Goal: Task Accomplishment & Management: Use online tool/utility

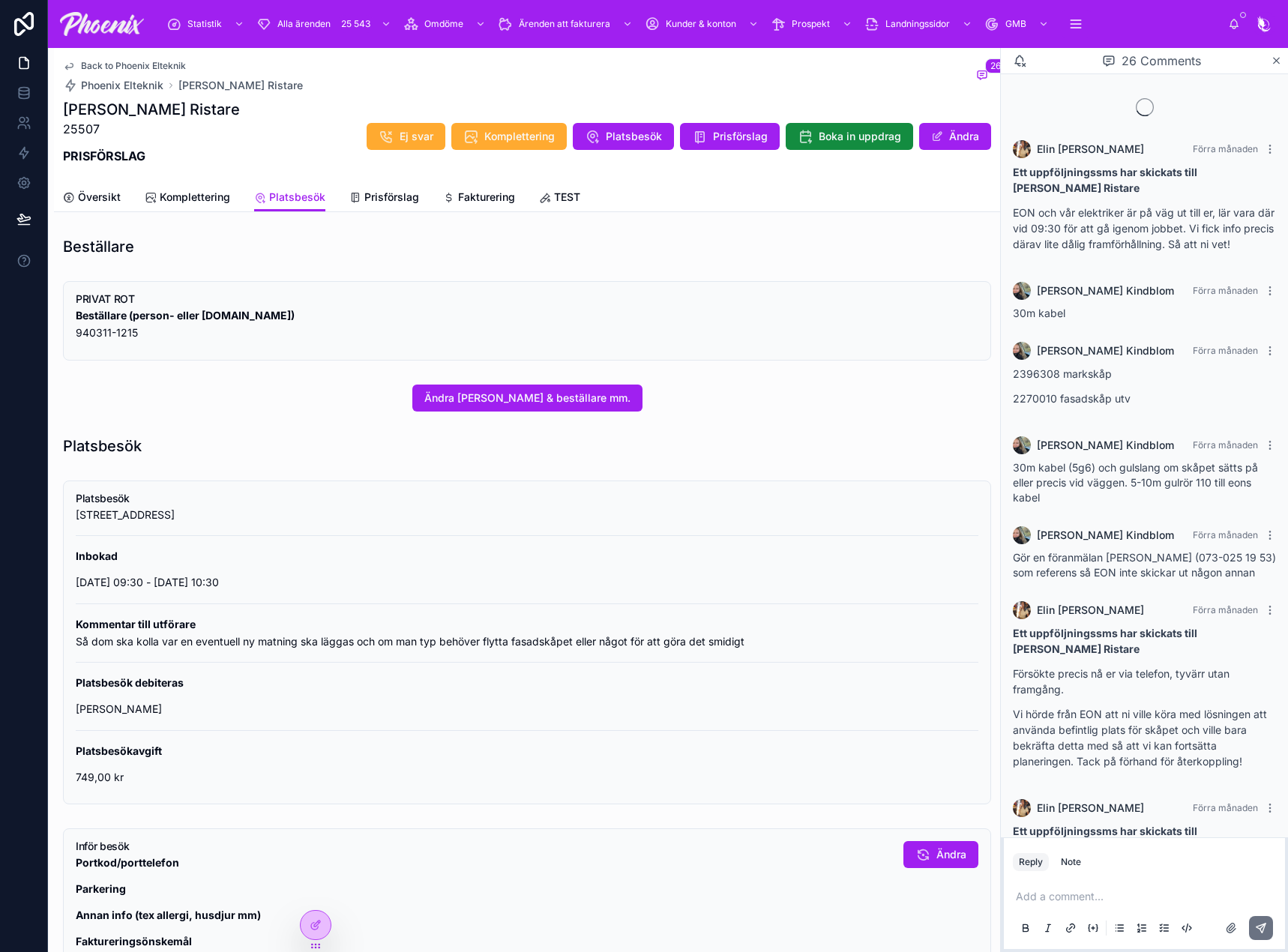
scroll to position [1211, 0]
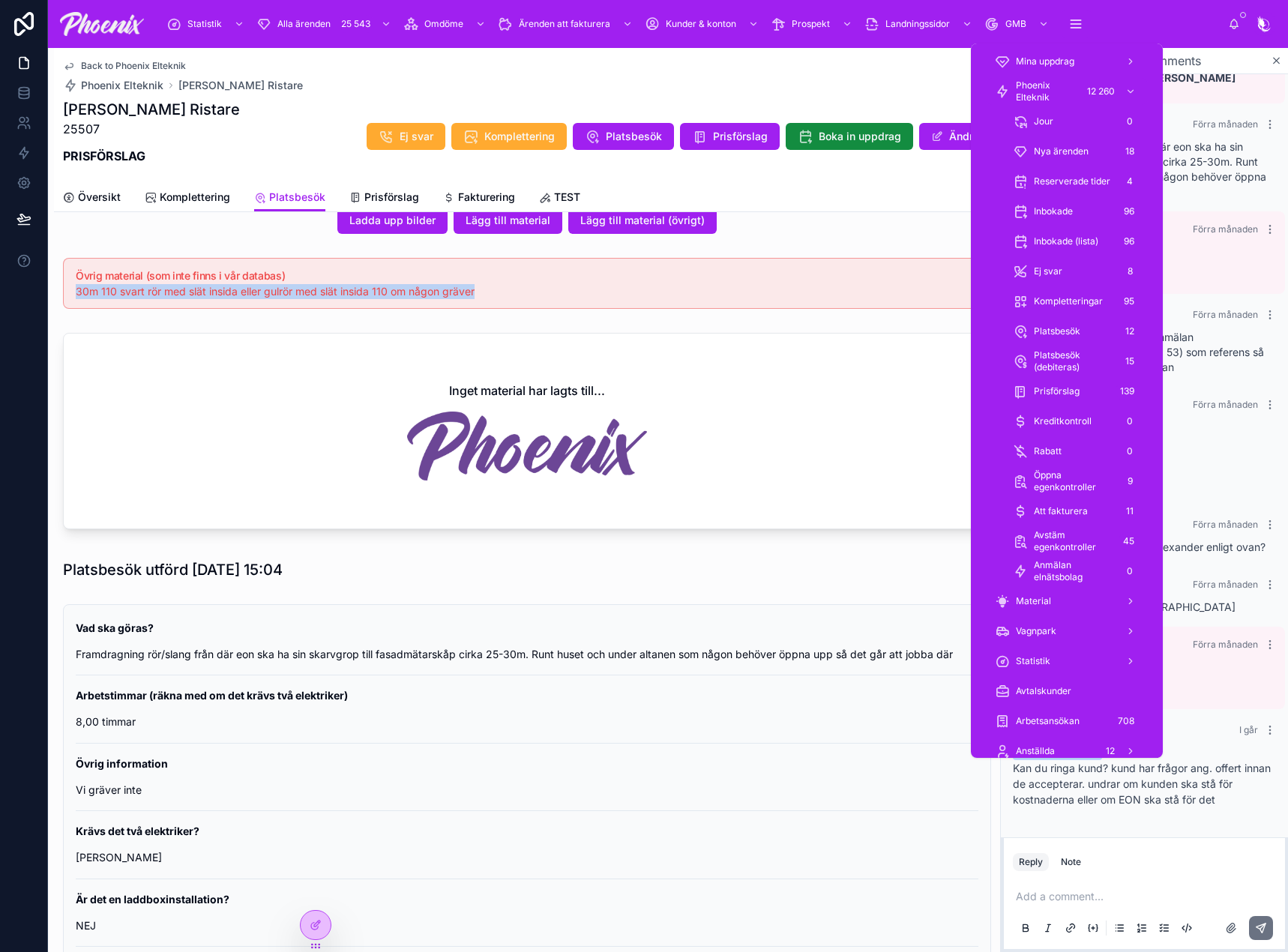
click at [1053, 715] on span "Arbetsansökan" at bounding box center [1047, 721] width 64 height 12
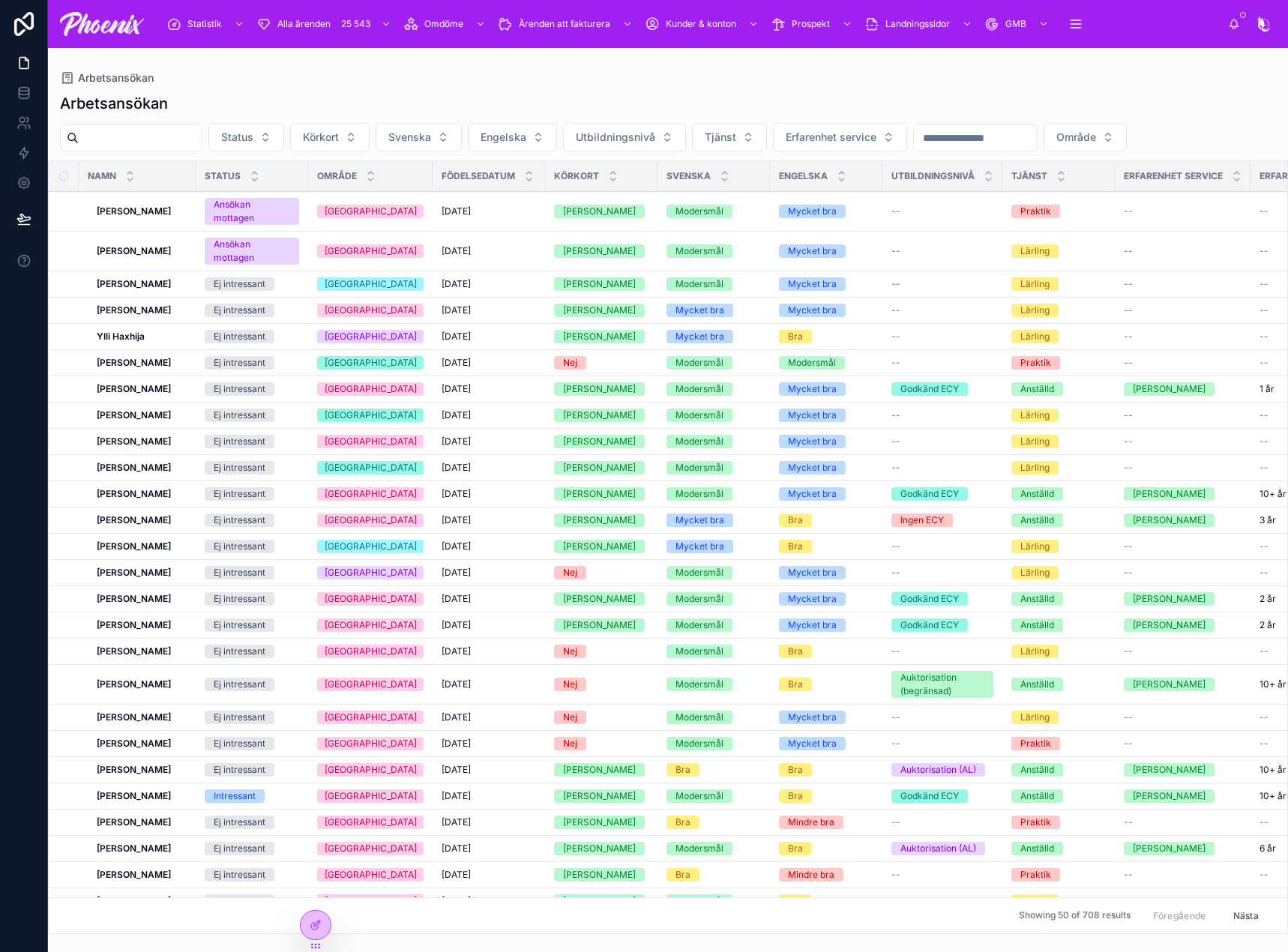
click at [129, 213] on strong "[PERSON_NAME]" at bounding box center [133, 211] width 74 height 11
click at [0, 0] on span "Ej intressant" at bounding box center [0, 0] width 0 height 0
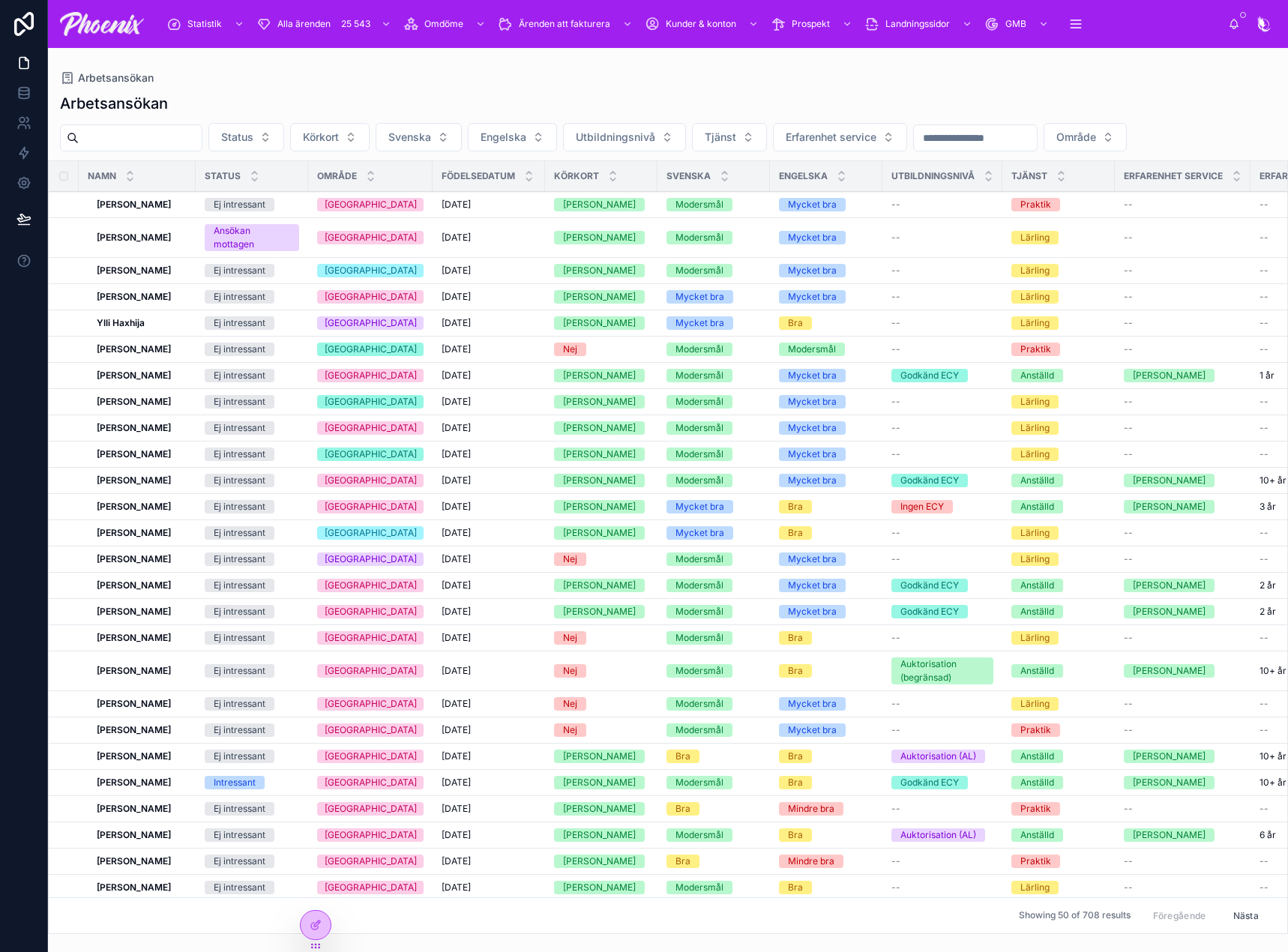
click at [0, 0] on div "Ej intressant" at bounding box center [0, 0] width 0 height 0
click at [0, 0] on span "Ej intressant" at bounding box center [0, 0] width 0 height 0
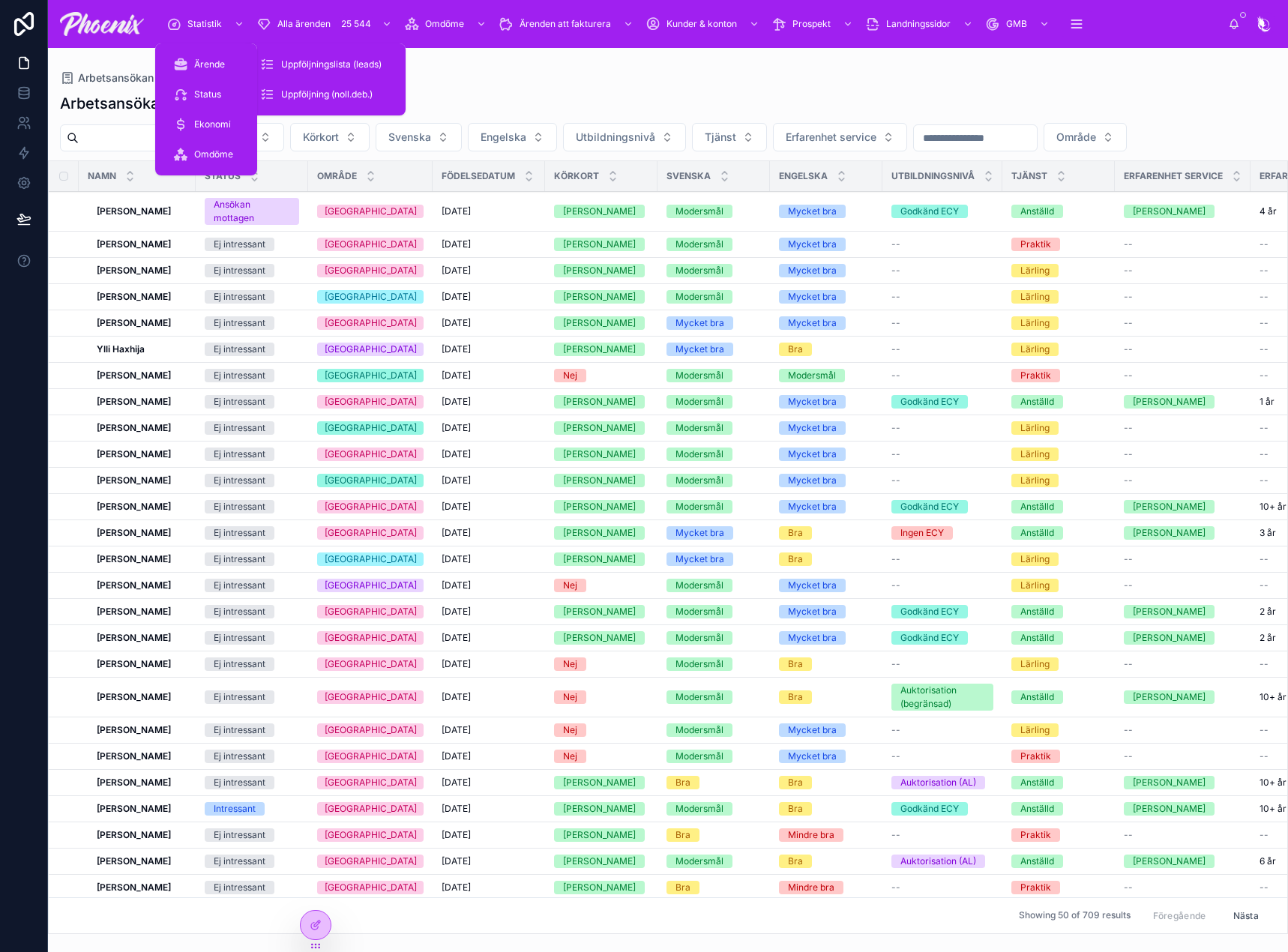
click at [222, 16] on div "Statistik" at bounding box center [207, 23] width 81 height 24
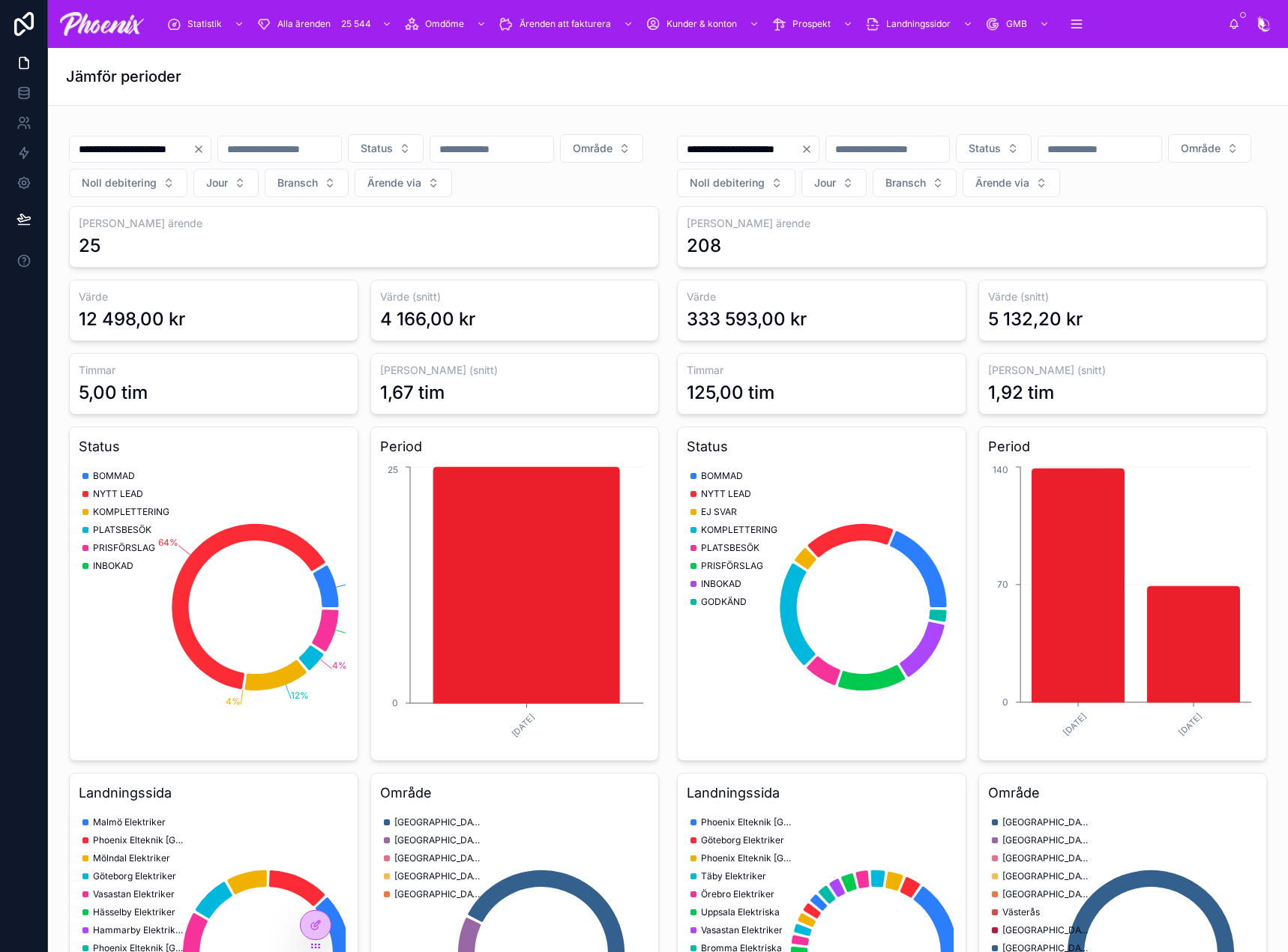
click at [570, 104] on div "Jämför perioder" at bounding box center [668, 76] width 1204 height 57
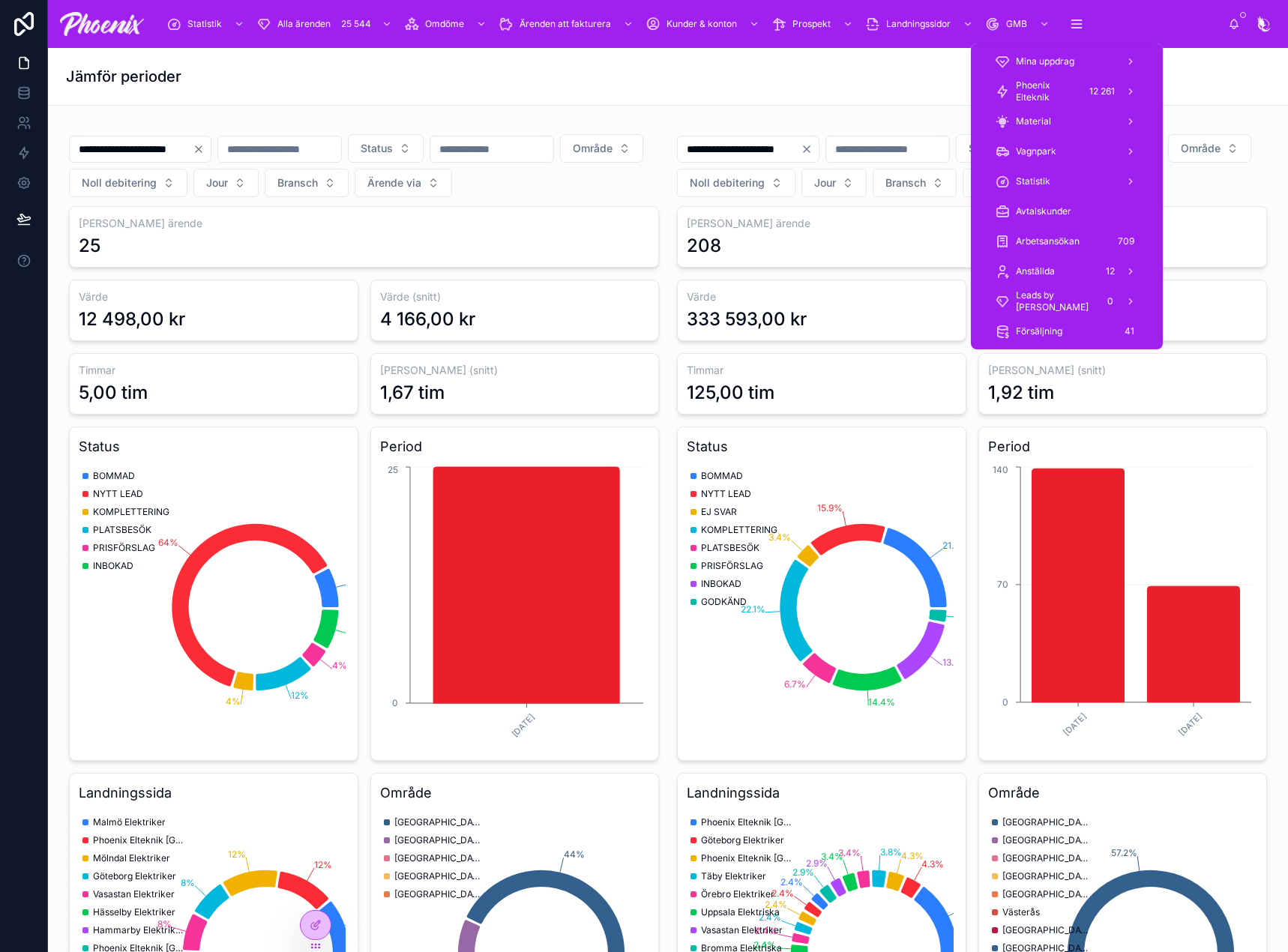
click at [1073, 94] on span "Phoenix Elteknik" at bounding box center [1046, 91] width 63 height 24
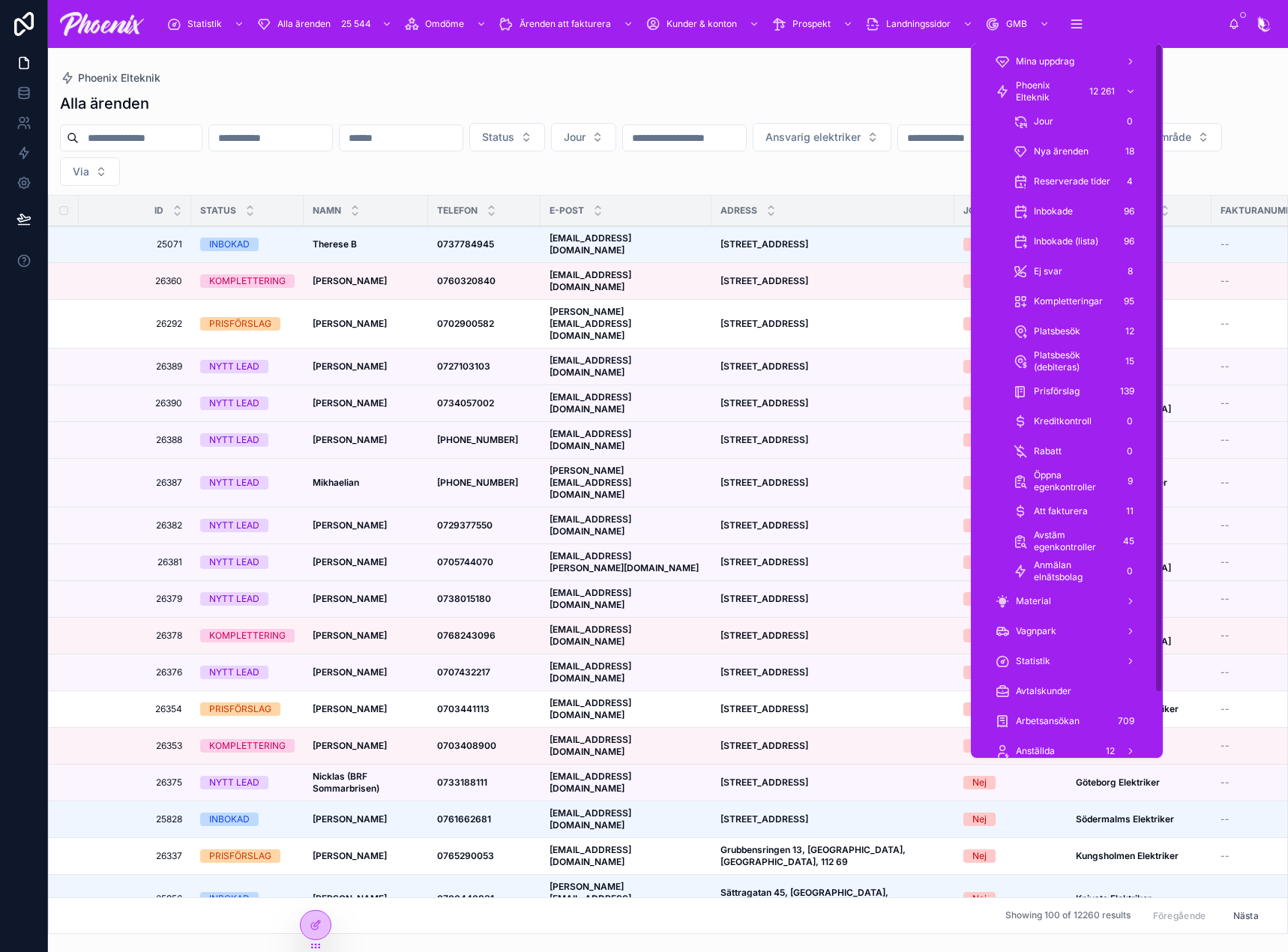
click at [1028, 151] on button "Typ av kund" at bounding box center [1080, 137] width 105 height 29
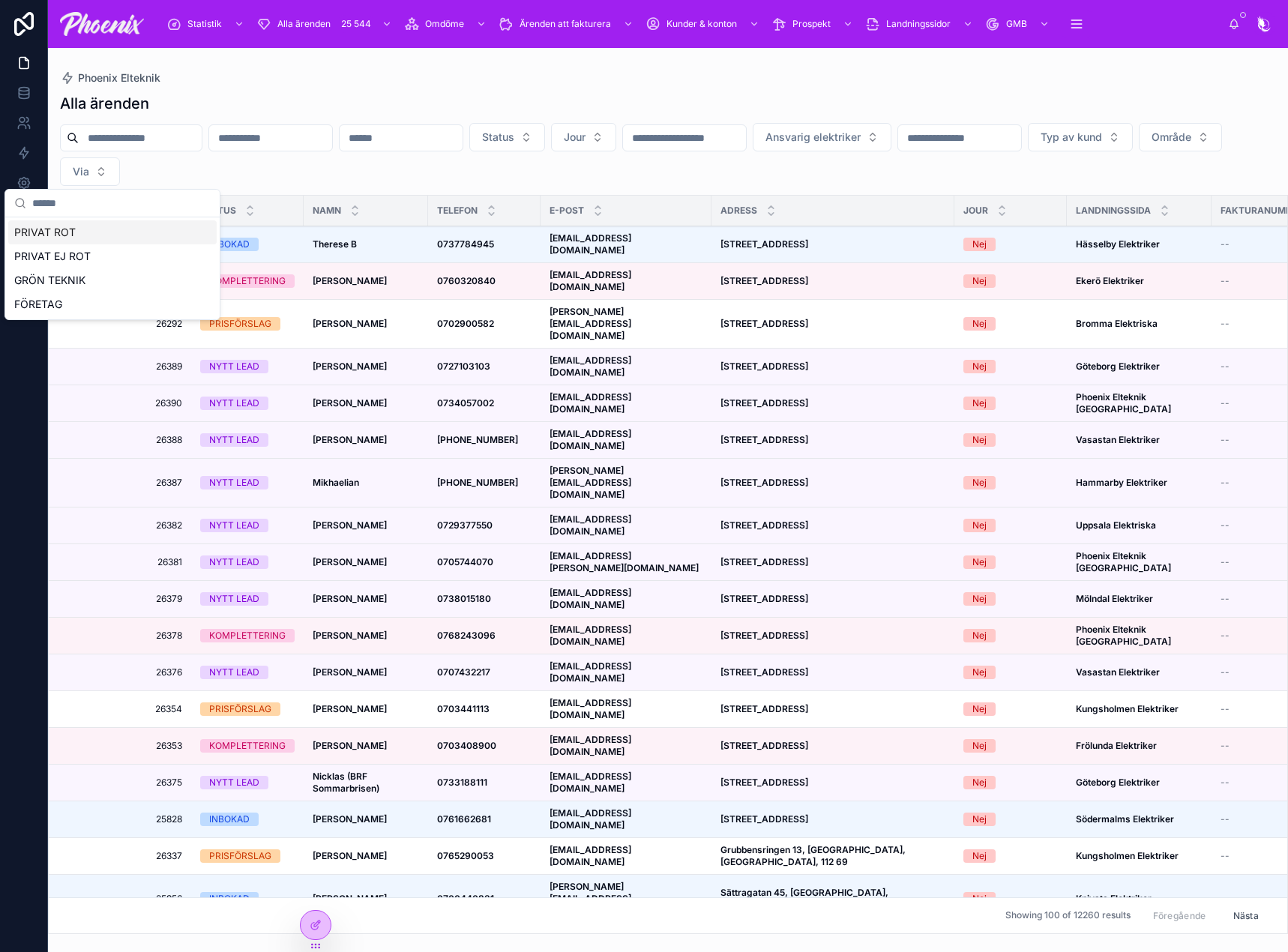
drag, startPoint x: 154, startPoint y: 148, endPoint x: 164, endPoint y: 142, distance: 11.7
click at [156, 146] on div at bounding box center [131, 138] width 143 height 27
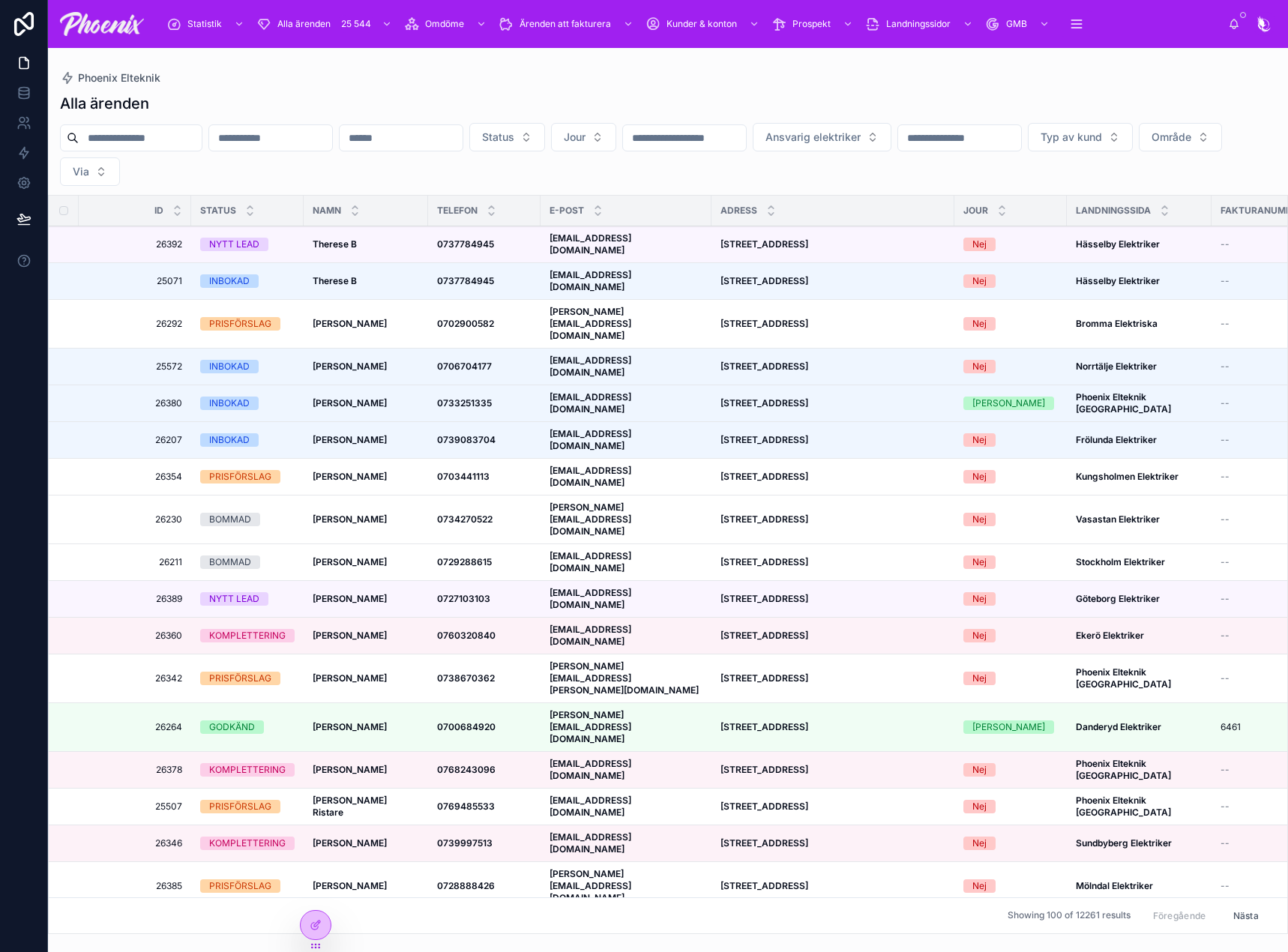
click at [183, 138] on input "text" at bounding box center [140, 138] width 123 height 21
paste input "*****"
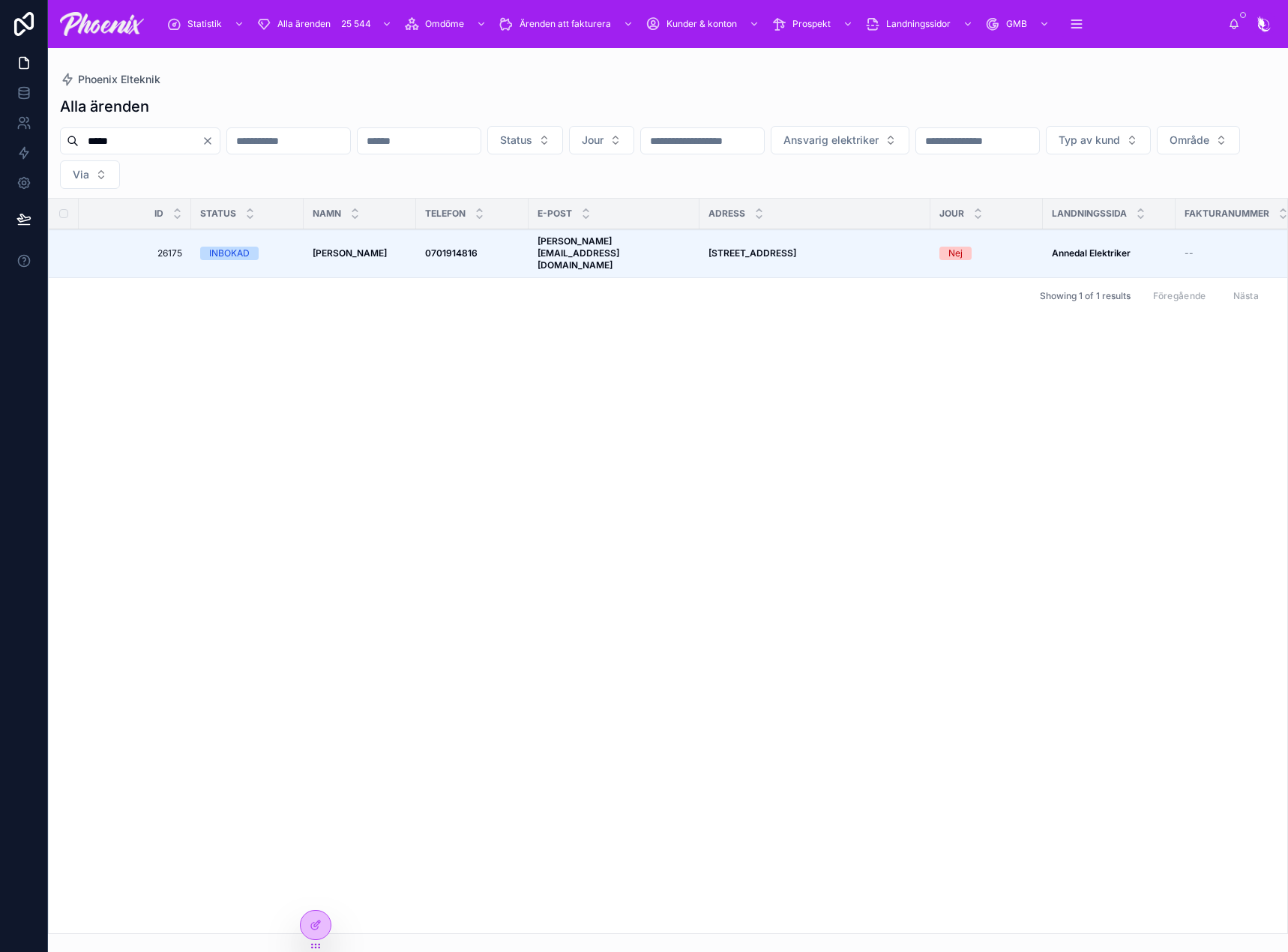
type input "*****"
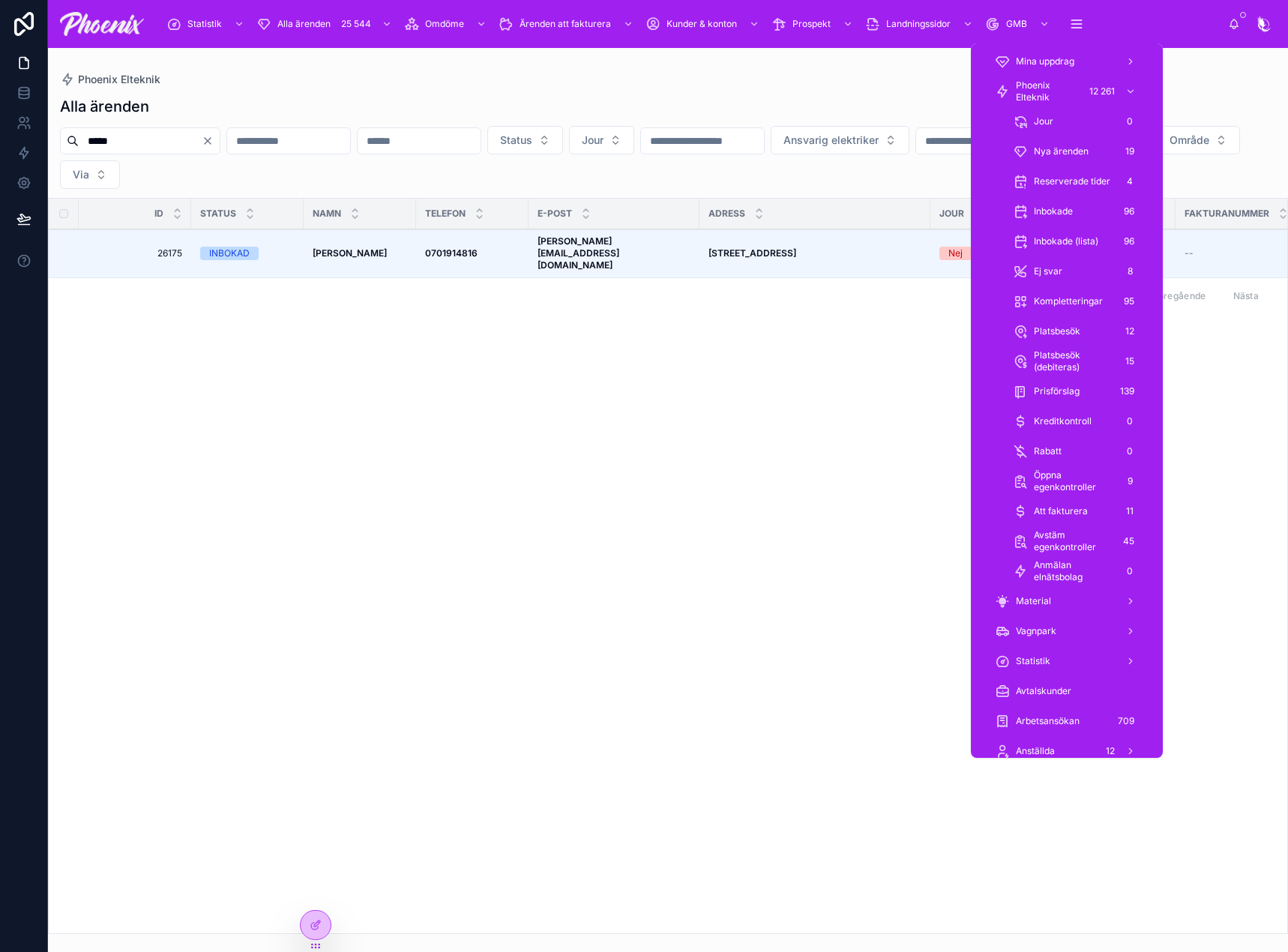
click at [1096, 513] on div "Att fakturera 11" at bounding box center [1076, 511] width 126 height 24
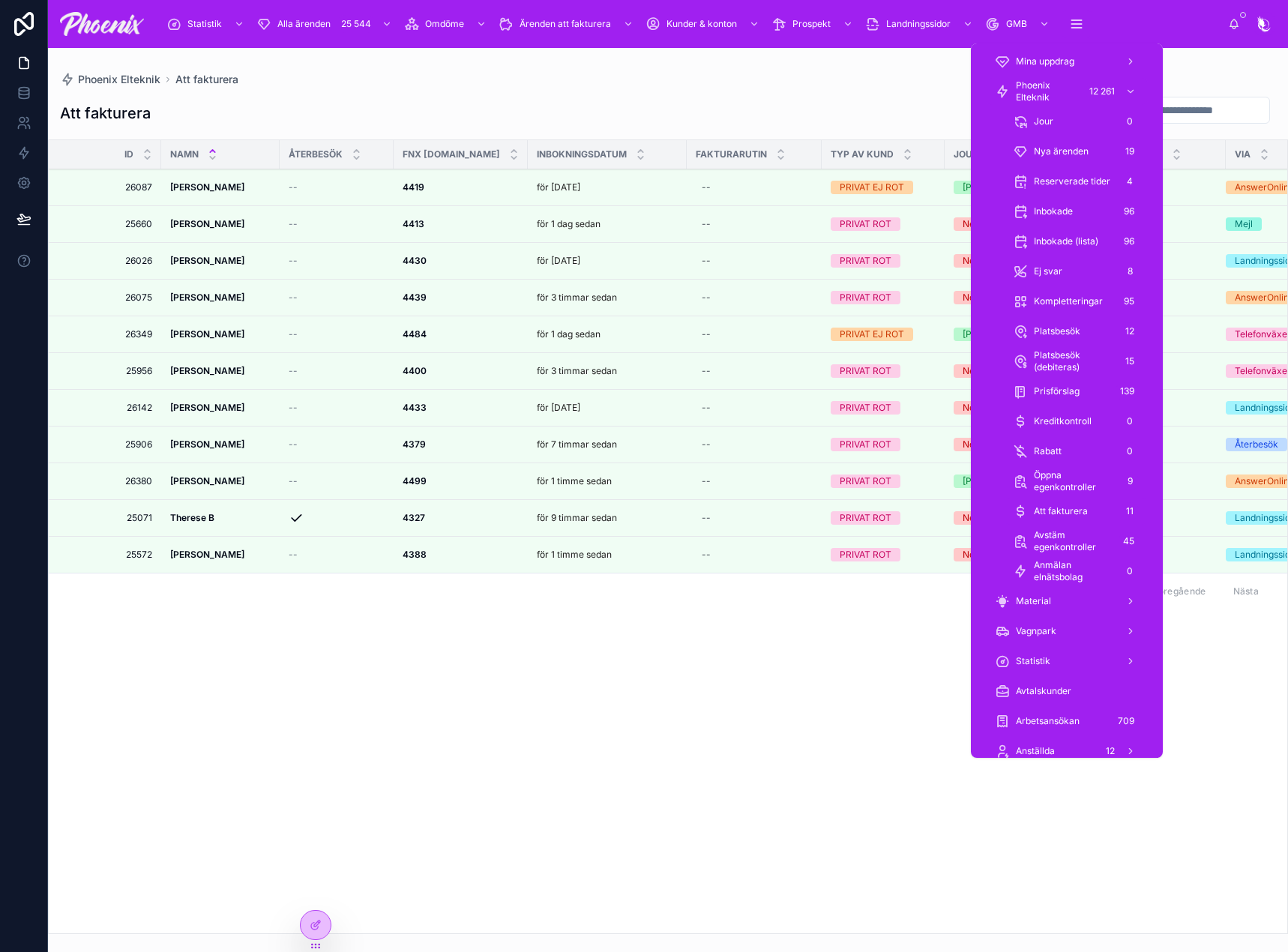
click at [1069, 546] on span "Avstäm egenkontroller" at bounding box center [1073, 541] width 79 height 24
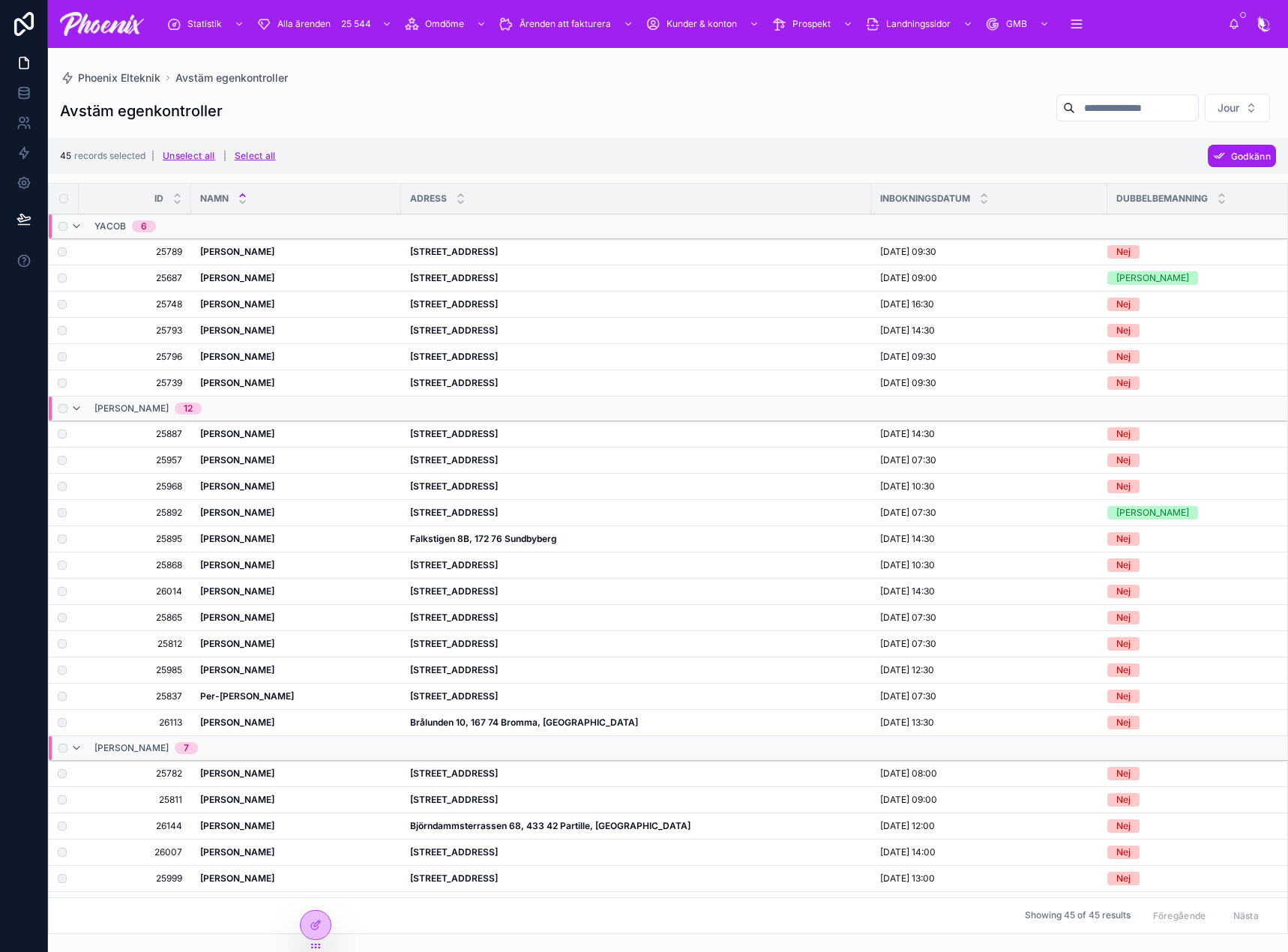
drag, startPoint x: 1247, startPoint y: 153, endPoint x: 1232, endPoint y: 167, distance: 20.5
click at [1246, 153] on span "Godkänn" at bounding box center [1251, 156] width 40 height 11
click at [1244, 124] on button at bounding box center [1250, 126] width 18 height 18
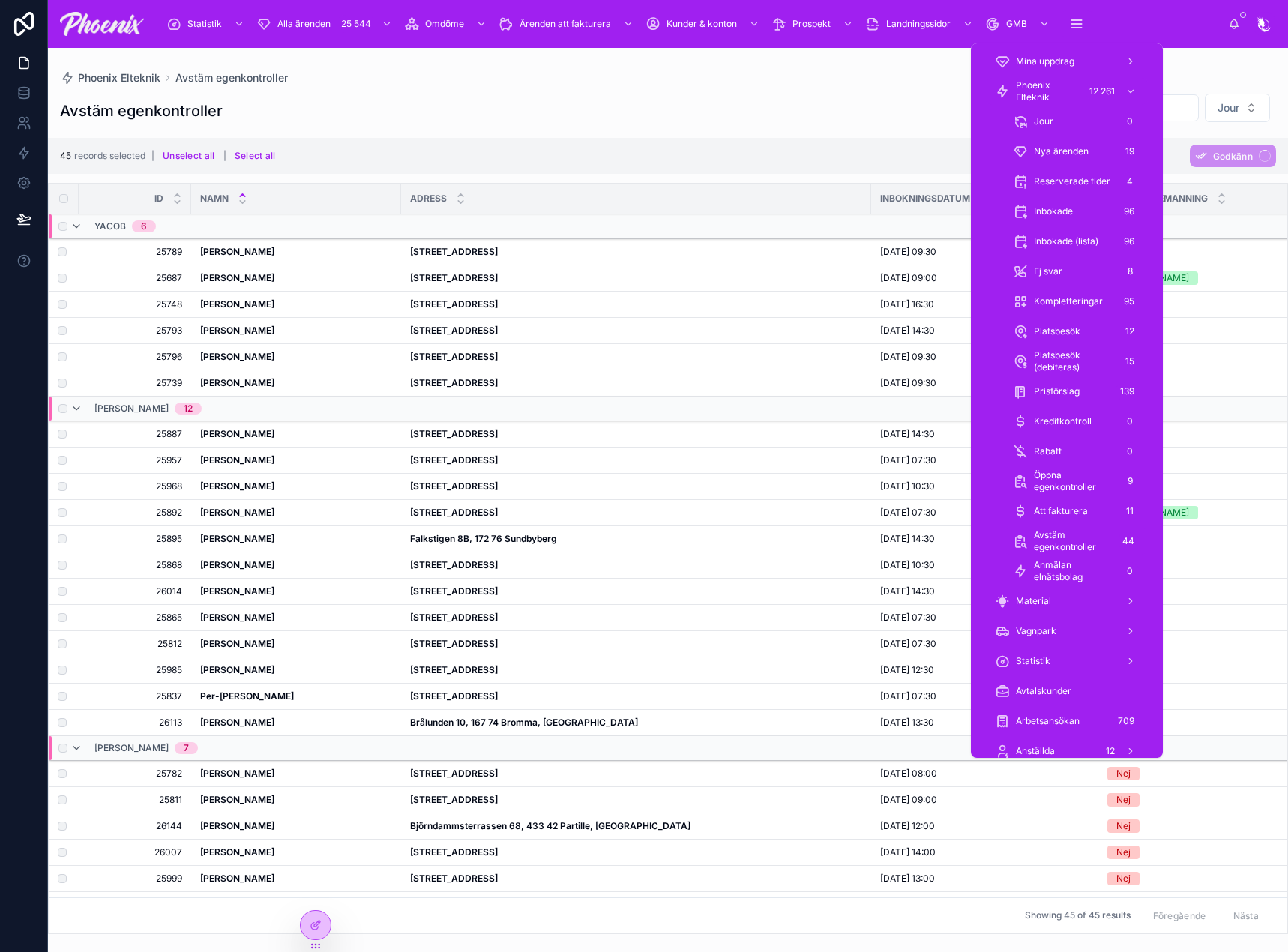
click at [1057, 301] on span "Kompletteringar" at bounding box center [1068, 301] width 69 height 12
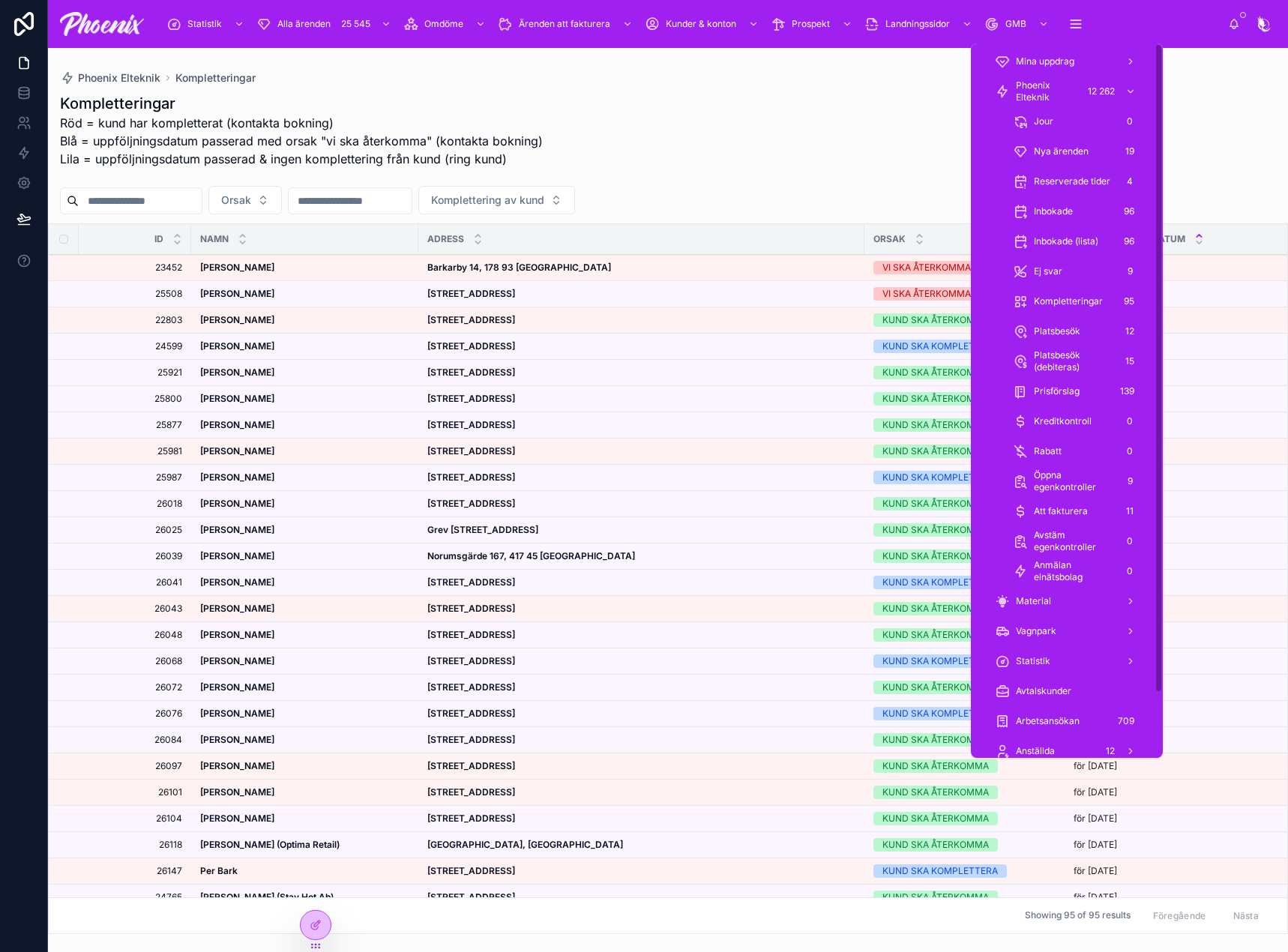
click at [1057, 97] on span "Phoenix Elteknik" at bounding box center [1046, 91] width 62 height 24
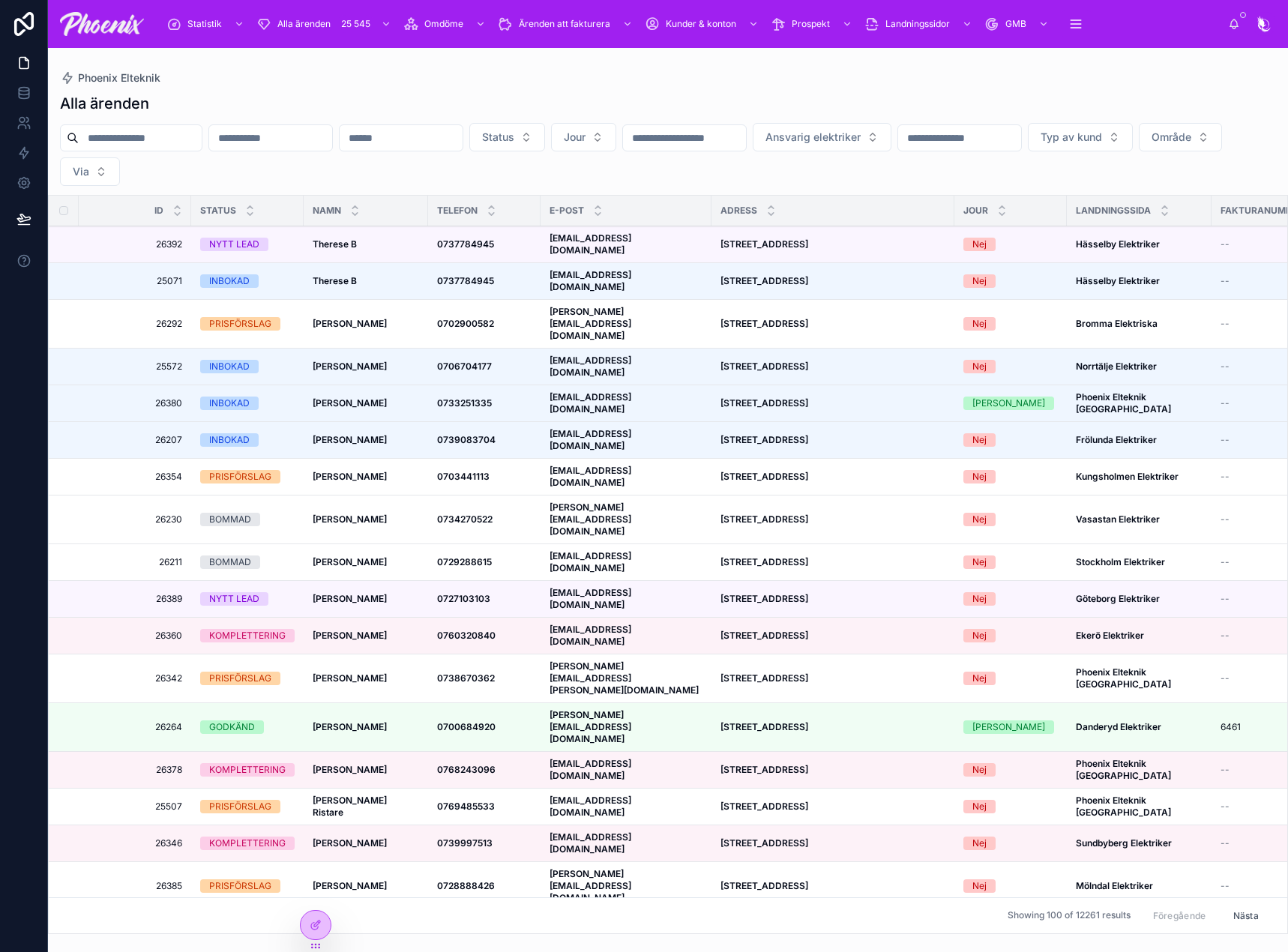
click at [202, 140] on input "text" at bounding box center [140, 138] width 123 height 21
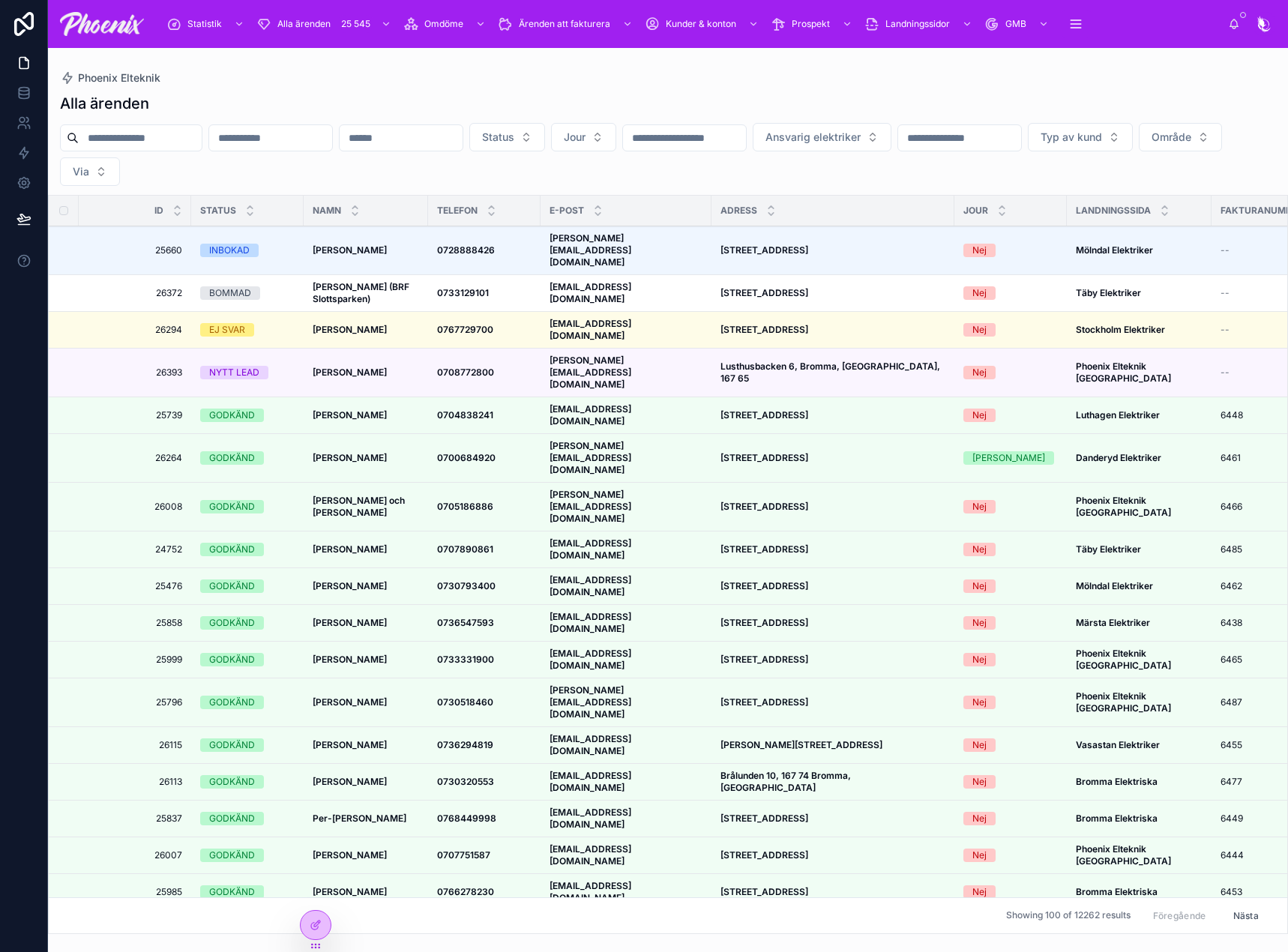
paste input "*****"
type input "*****"
click at [341, 97] on div "Alla ärenden" at bounding box center [668, 103] width 1216 height 21
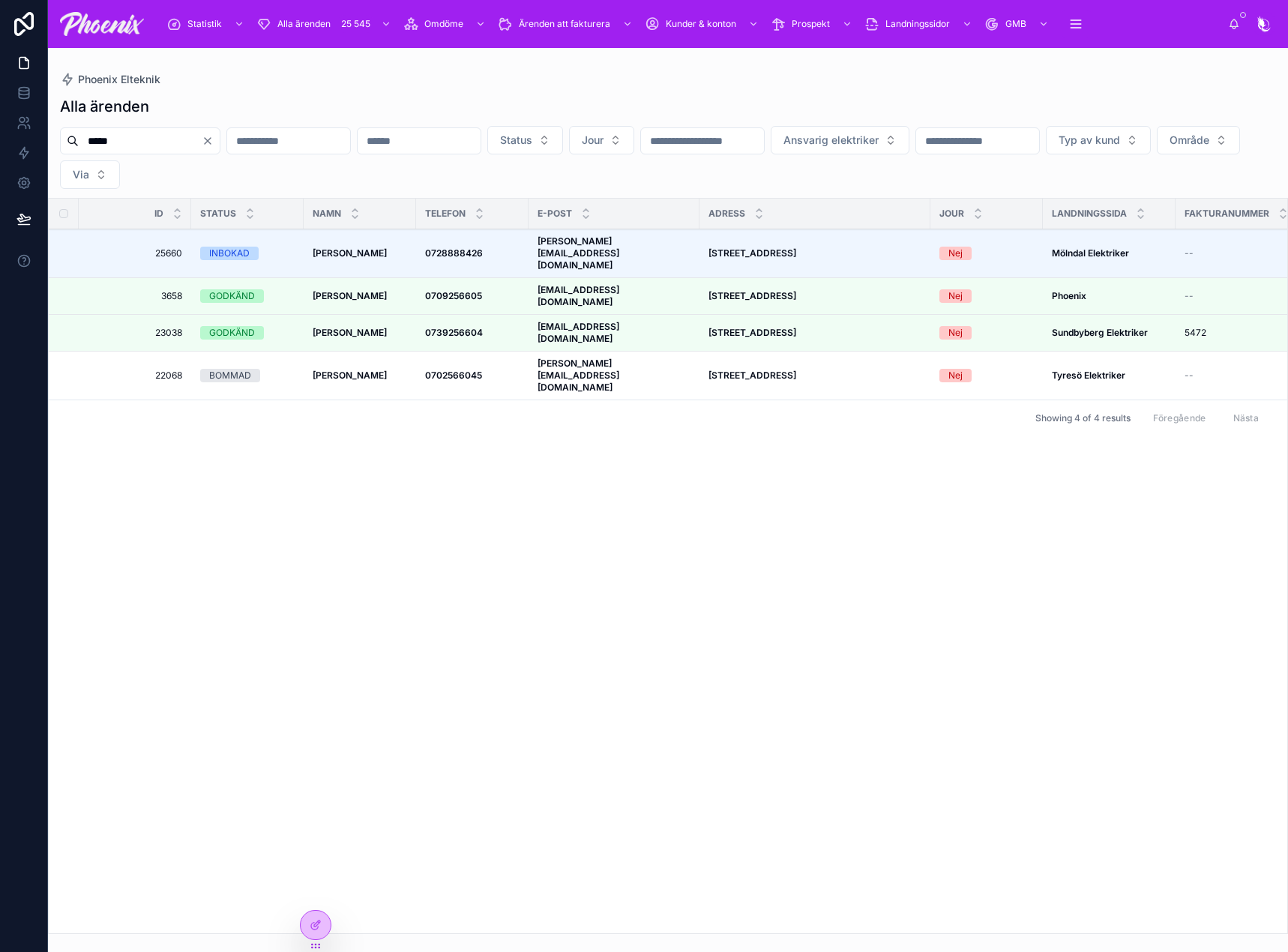
click at [341, 247] on strong "[PERSON_NAME]" at bounding box center [349, 252] width 74 height 11
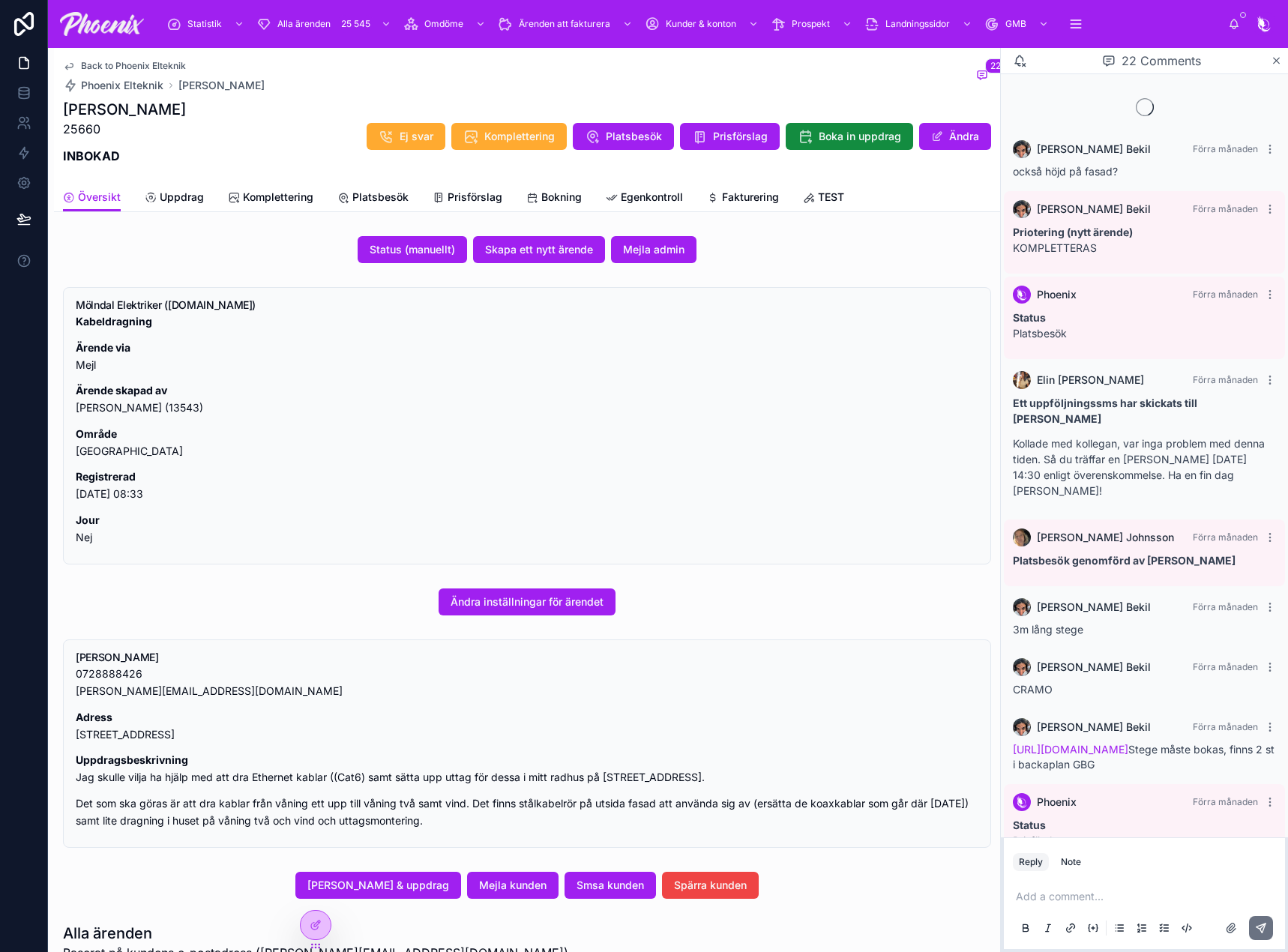
scroll to position [1805, 0]
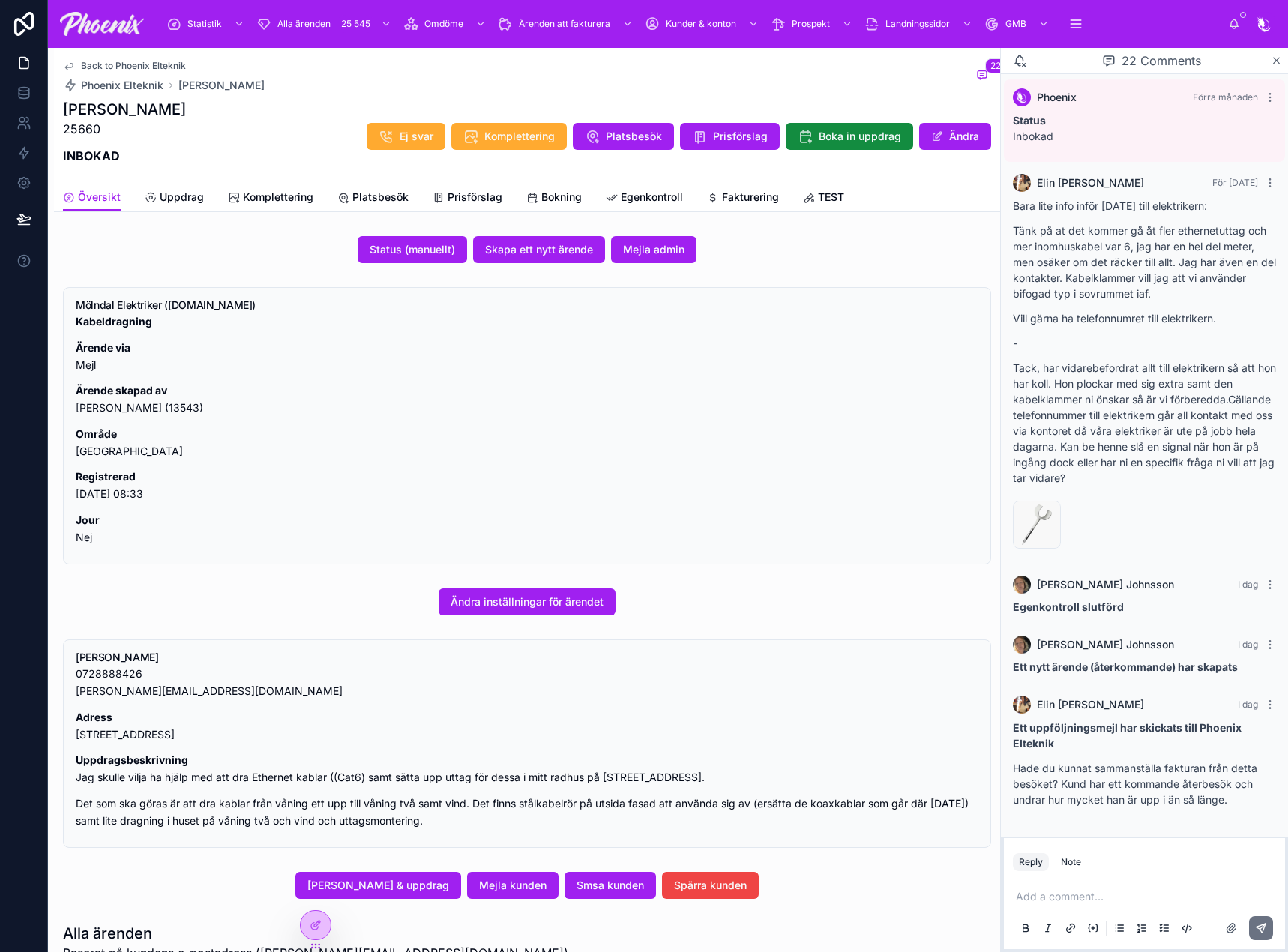
click at [665, 200] on span "Egenkontroll" at bounding box center [652, 196] width 62 height 15
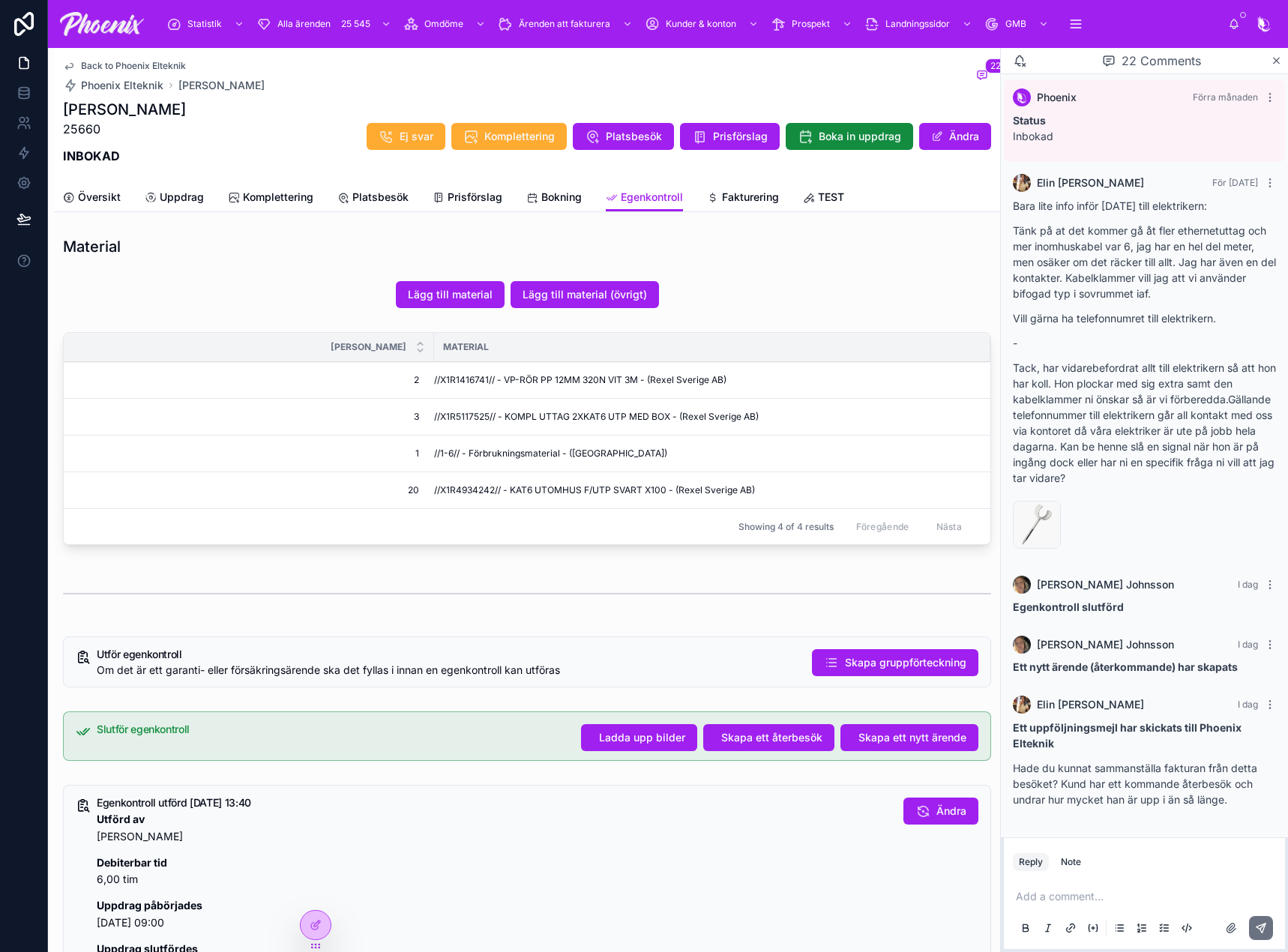
click at [82, 129] on p "25660" at bounding box center [125, 129] width 123 height 18
drag, startPoint x: 82, startPoint y: 129, endPoint x: 655, endPoint y: 104, distance: 573.5
click at [83, 129] on p "25660" at bounding box center [125, 129] width 123 height 18
copy p "25660"
click at [736, 193] on span "Fakturering" at bounding box center [750, 196] width 57 height 15
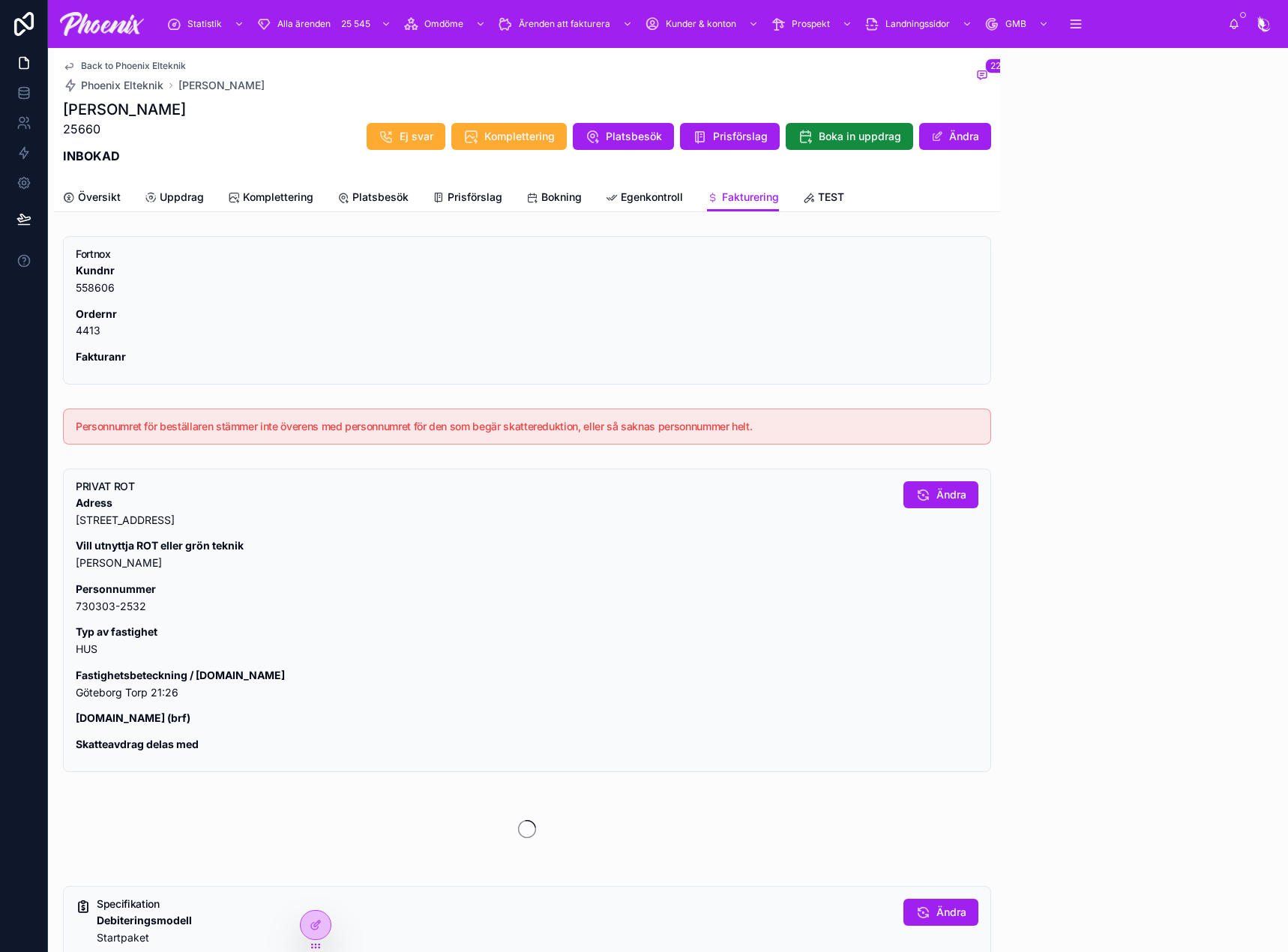
click at [313, 281] on p "Kundnr 558606" at bounding box center [527, 280] width 902 height 34
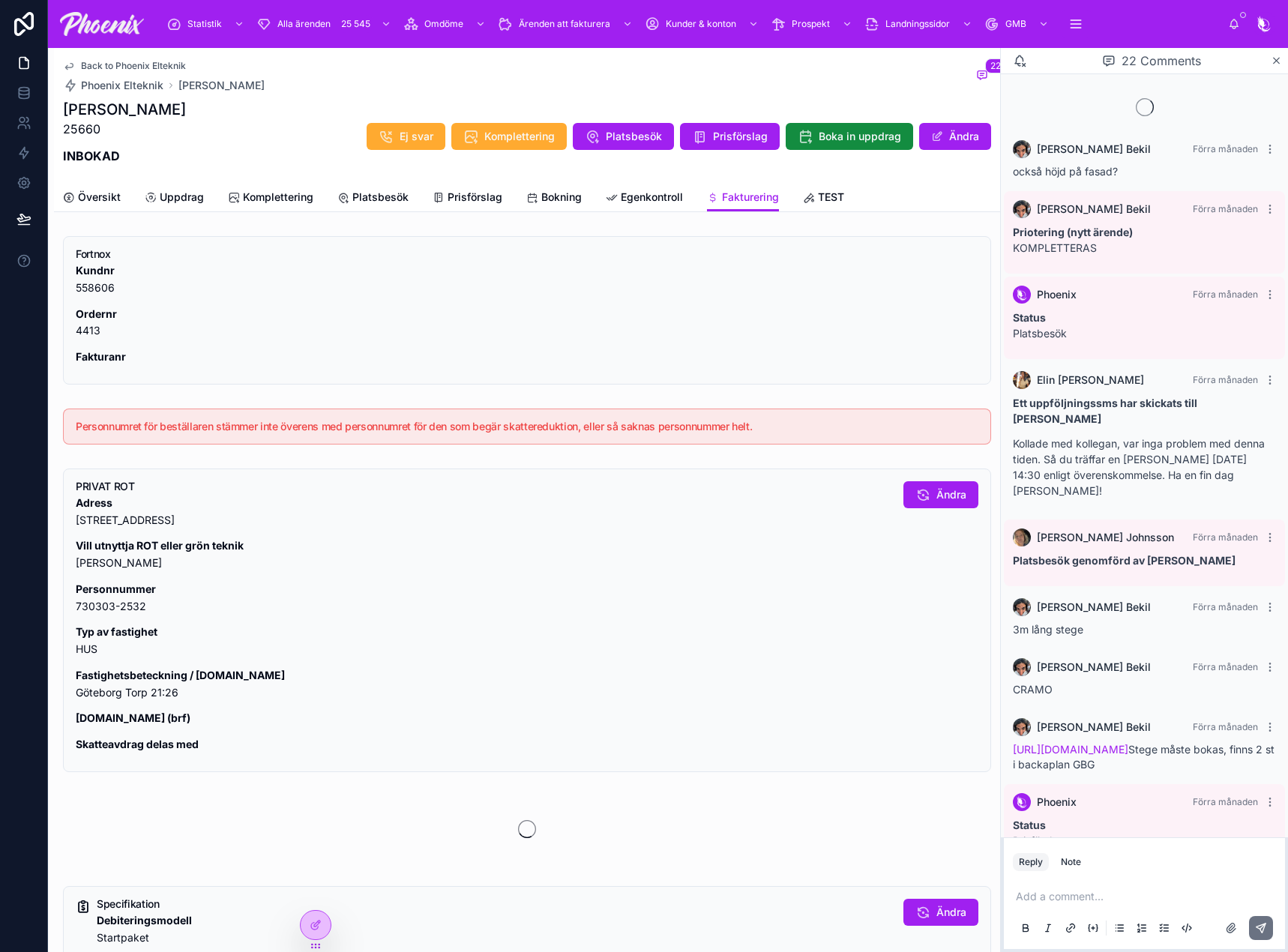
scroll to position [1805, 0]
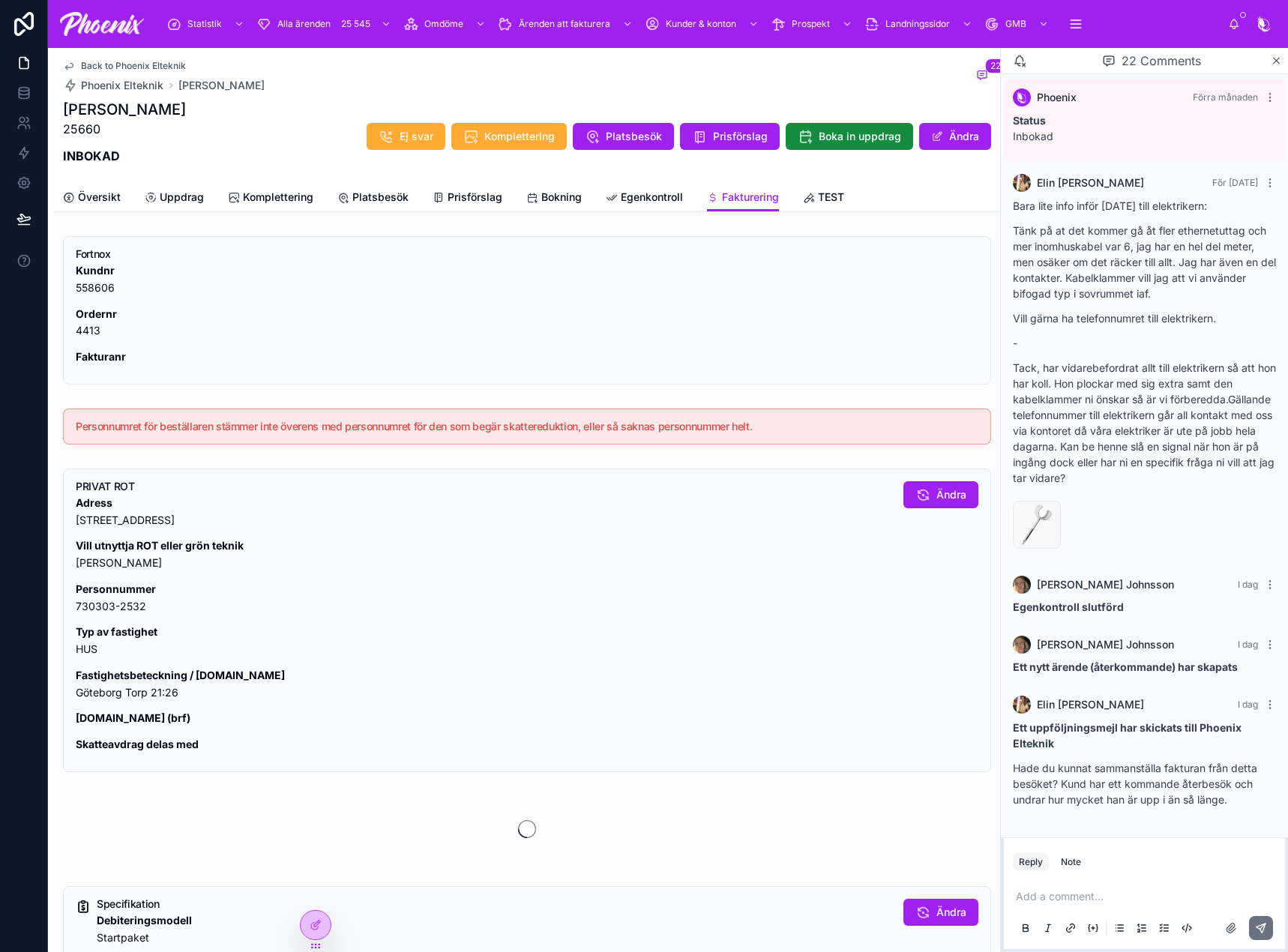
click at [552, 196] on span "Bokning" at bounding box center [562, 196] width 41 height 15
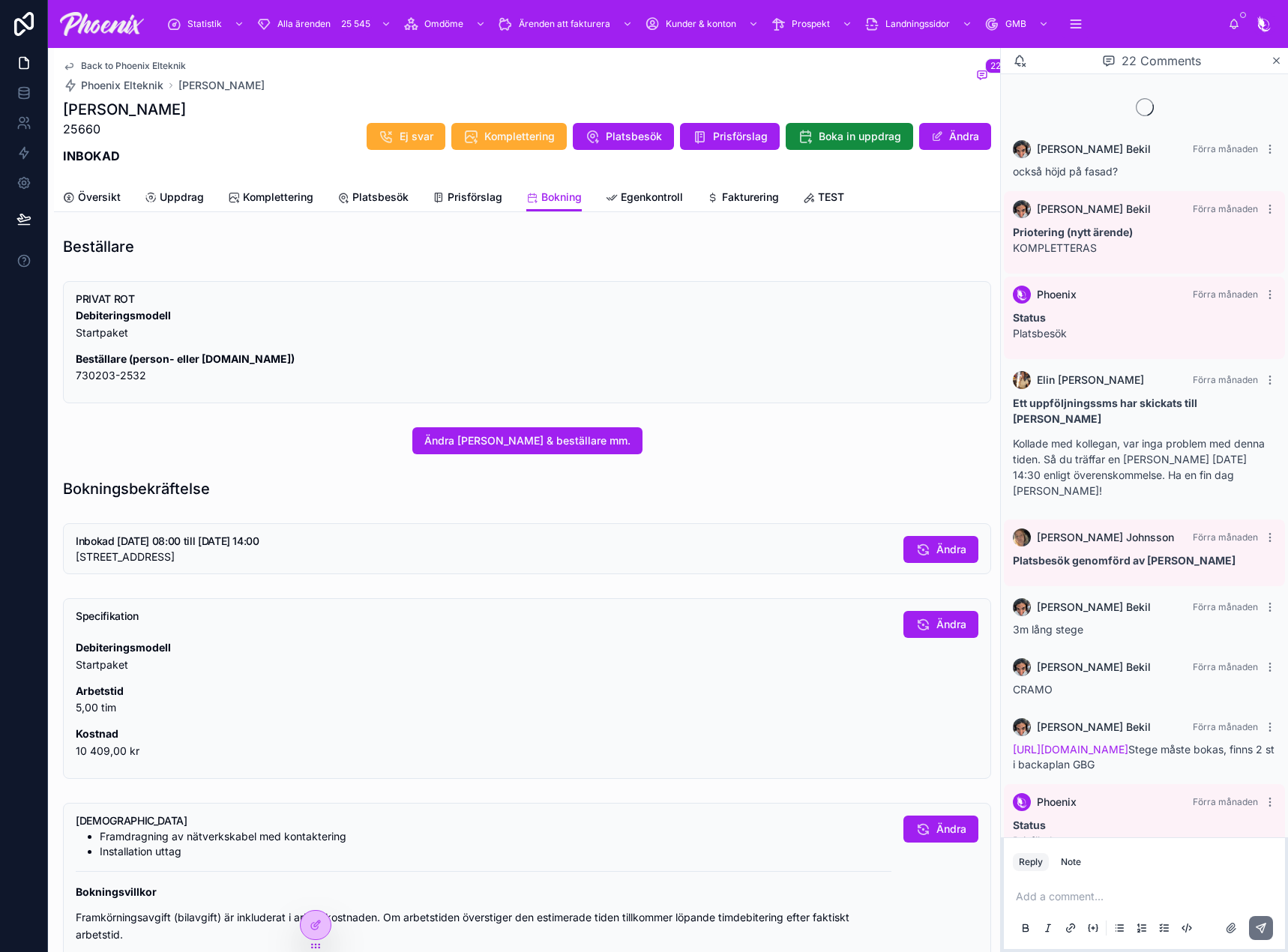
scroll to position [1805, 0]
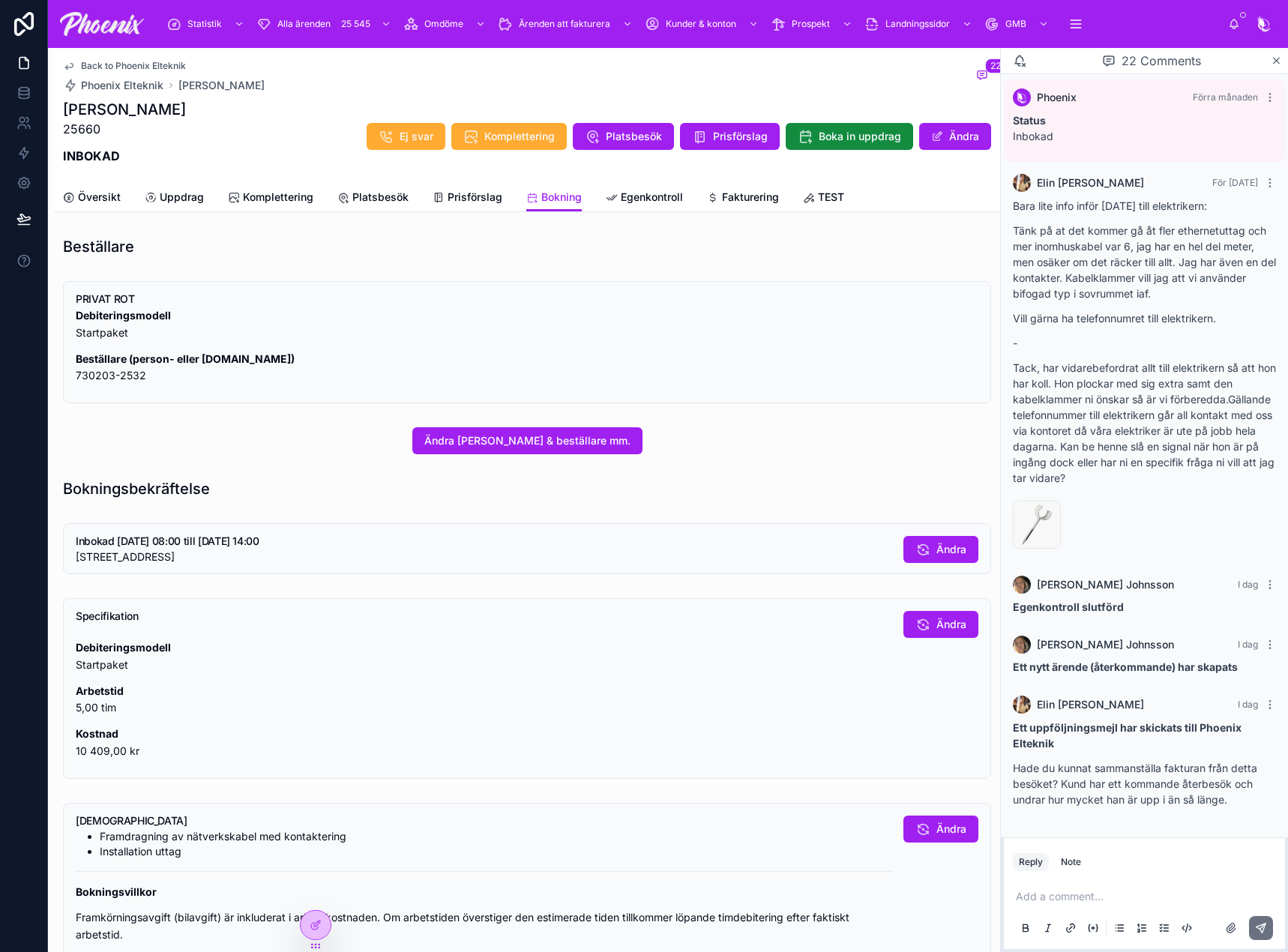
click at [746, 199] on span "Fakturering" at bounding box center [750, 196] width 57 height 15
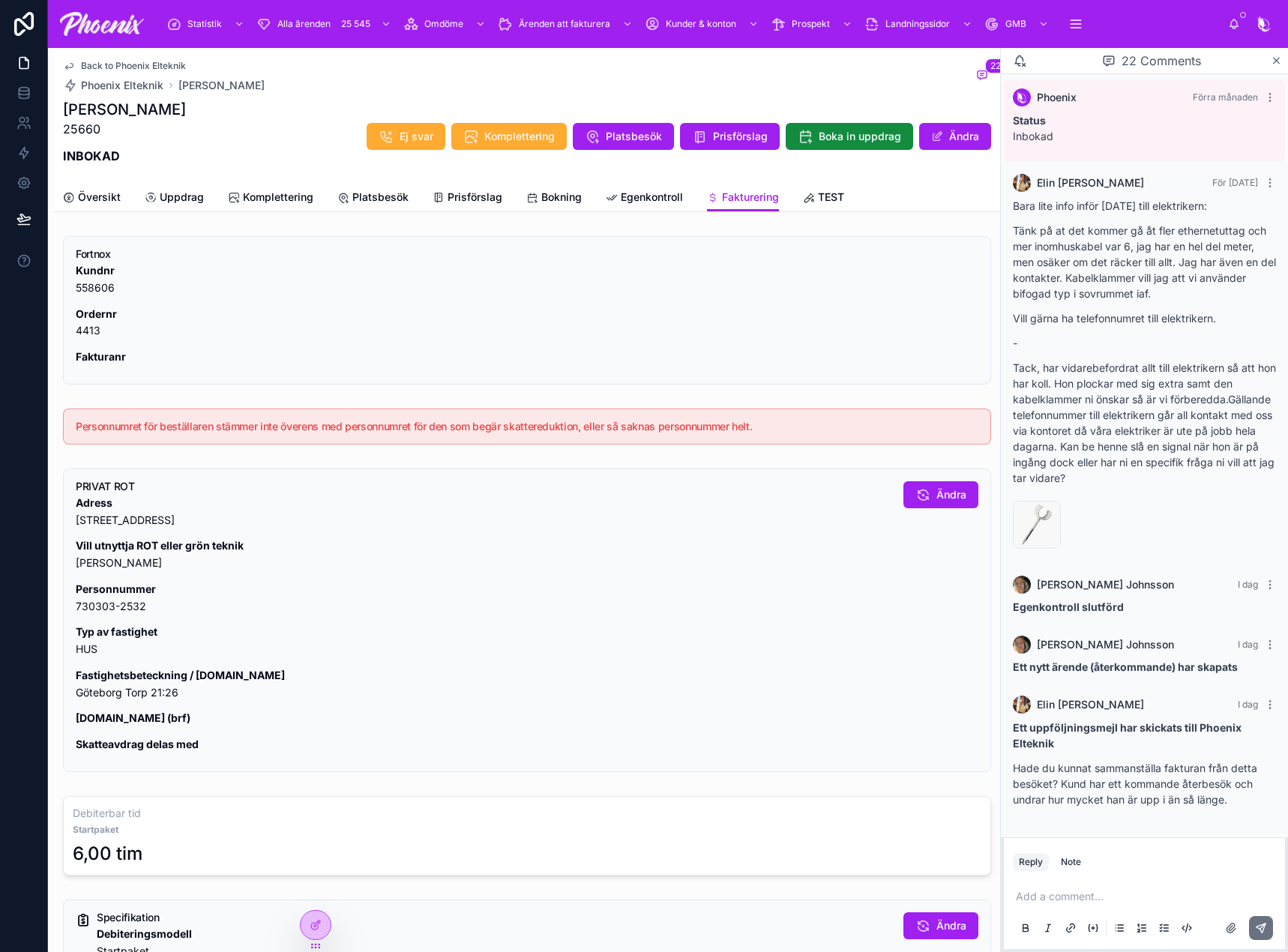
click at [65, 322] on div "Fortnox Kundnr 558606 Ordernr 4413 Fakturanr" at bounding box center [527, 310] width 928 height 148
copy strong "Ordernr"
click at [84, 326] on p "Ordernr 4413" at bounding box center [527, 323] width 902 height 34
drag, startPoint x: 84, startPoint y: 326, endPoint x: 253, endPoint y: 297, distance: 171.5
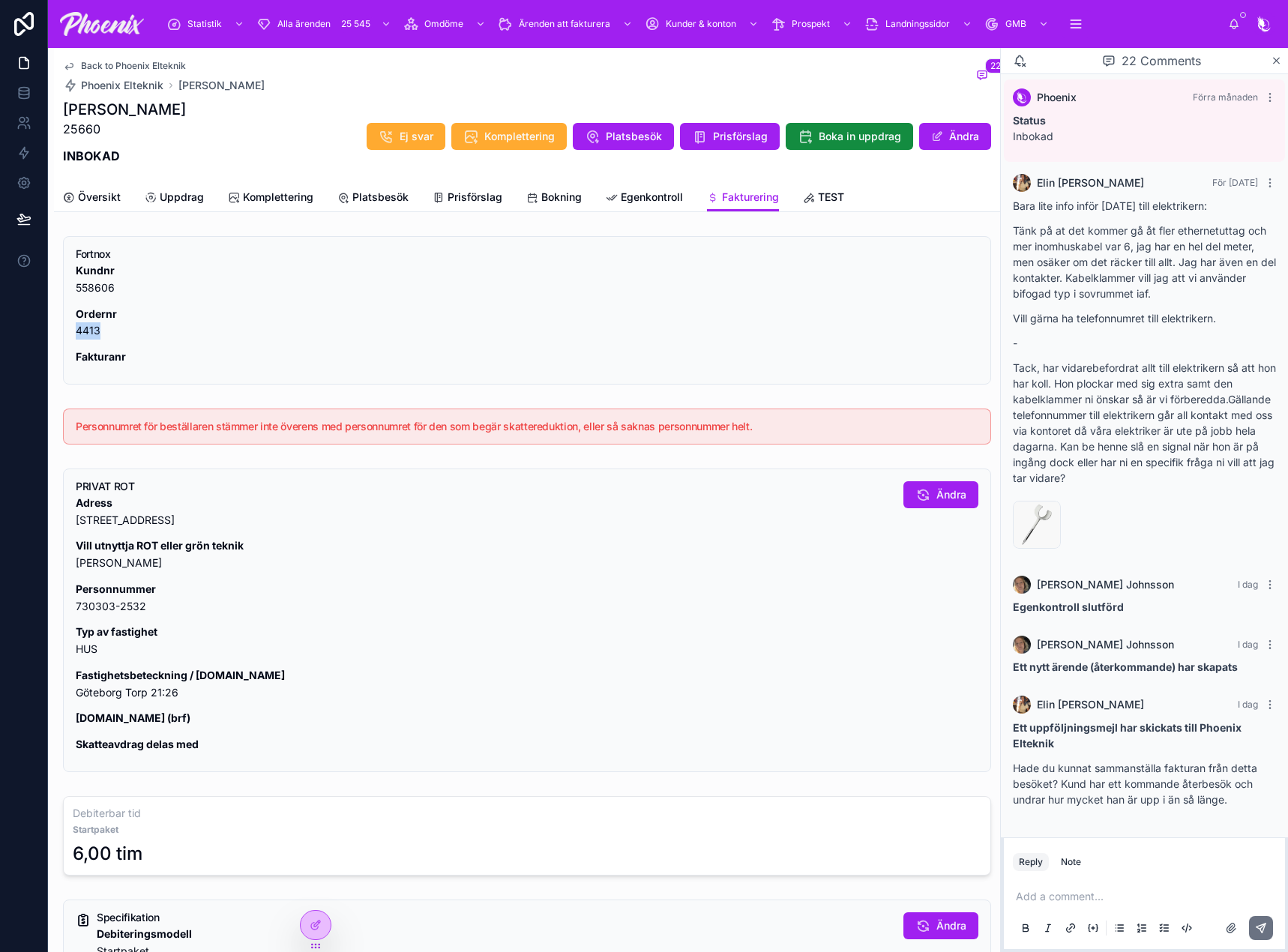
click at [86, 325] on p "Ordernr 4413" at bounding box center [527, 323] width 902 height 34
copy p "4413"
click at [936, 495] on span "Ändra" at bounding box center [951, 494] width 30 height 15
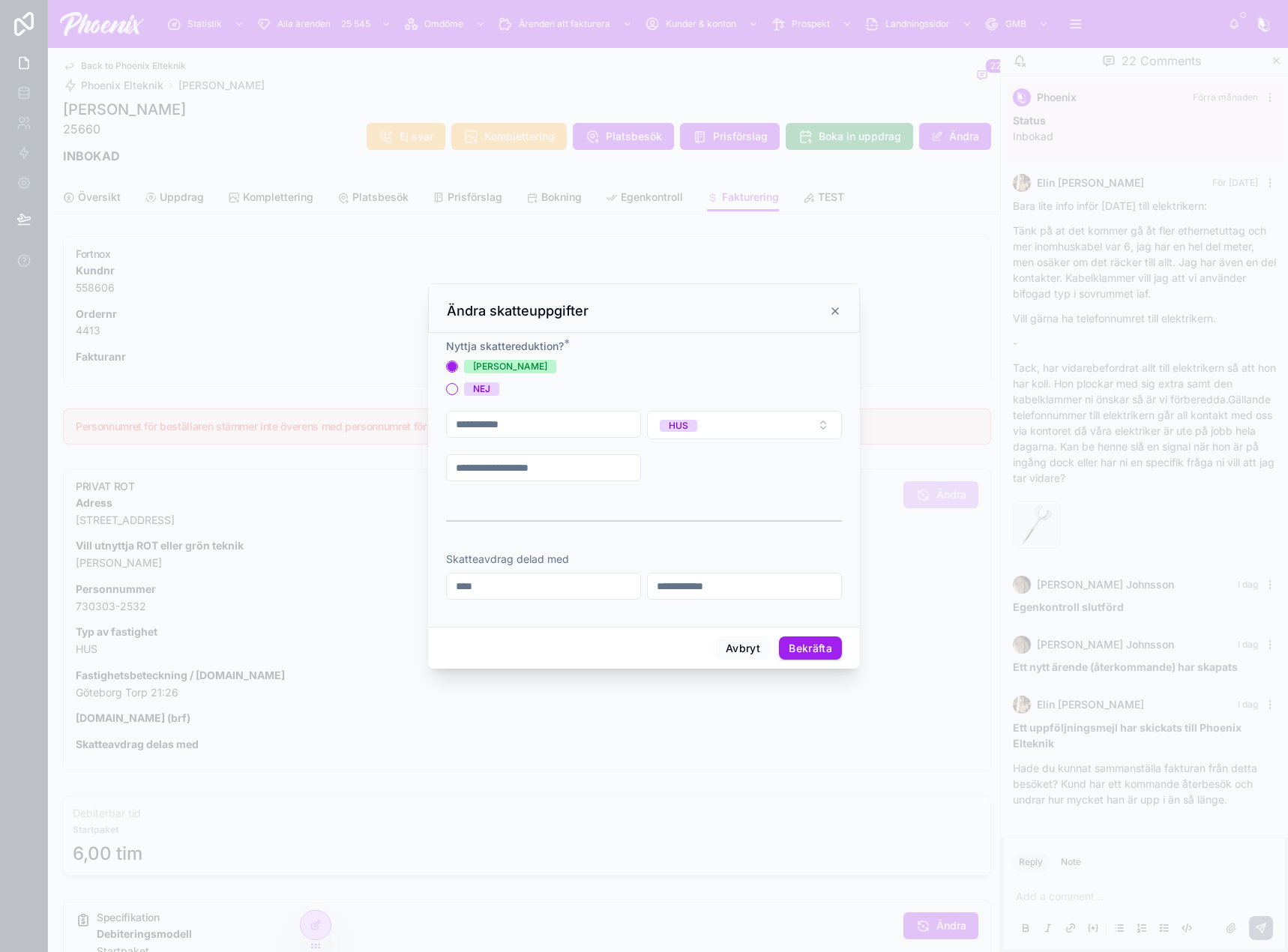
click at [597, 429] on input "**********" at bounding box center [543, 424] width 193 height 21
paste input "text"
type input "**********"
click at [829, 650] on button "Bekräfta" at bounding box center [810, 648] width 63 height 24
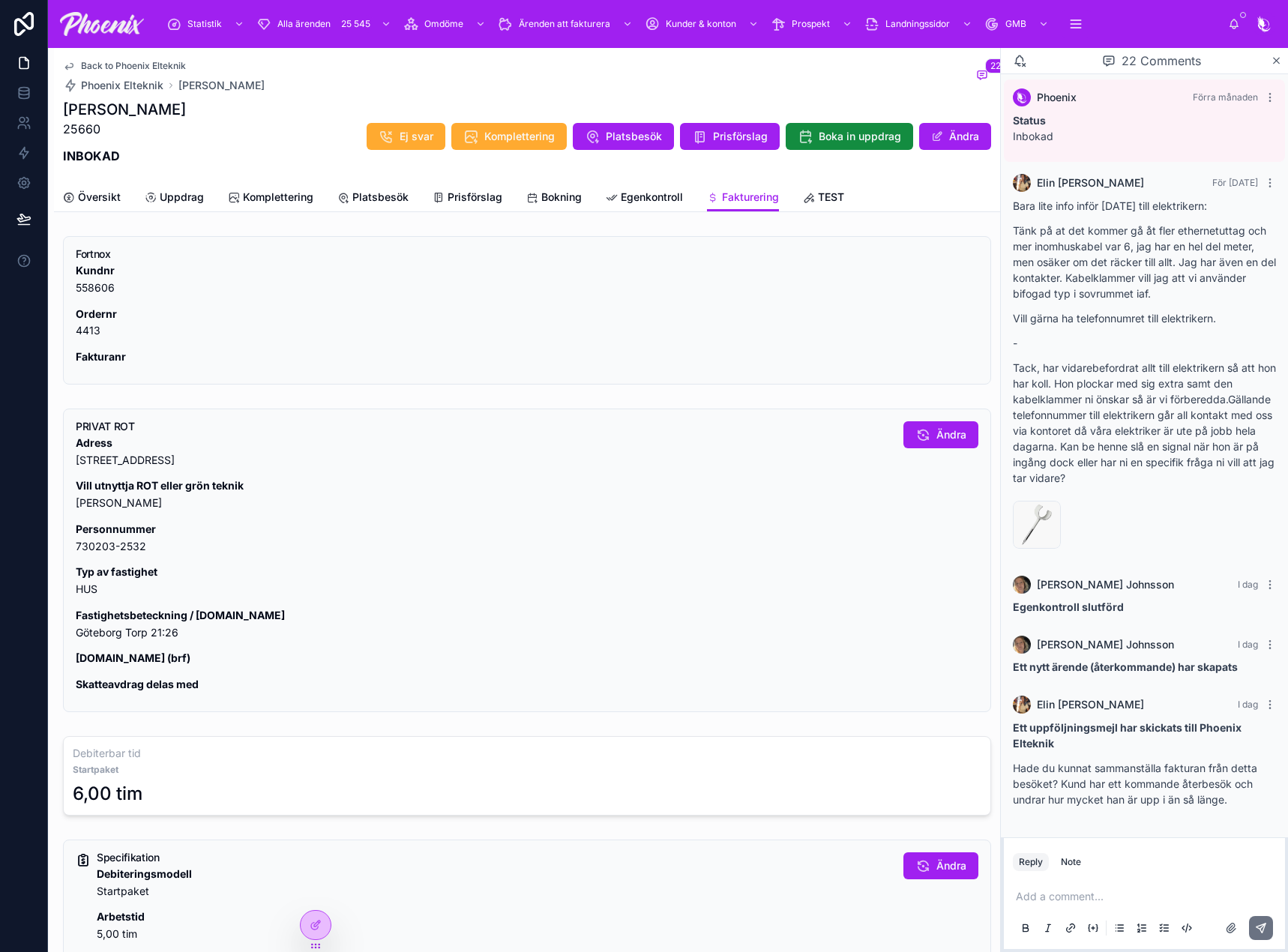
click at [153, 633] on p "Fastighetsbeteckning / [DOMAIN_NAME] [GEOGRAPHIC_DATA] 21:26" at bounding box center [483, 624] width 816 height 34
copy div "Göteborg Torp 21:26"
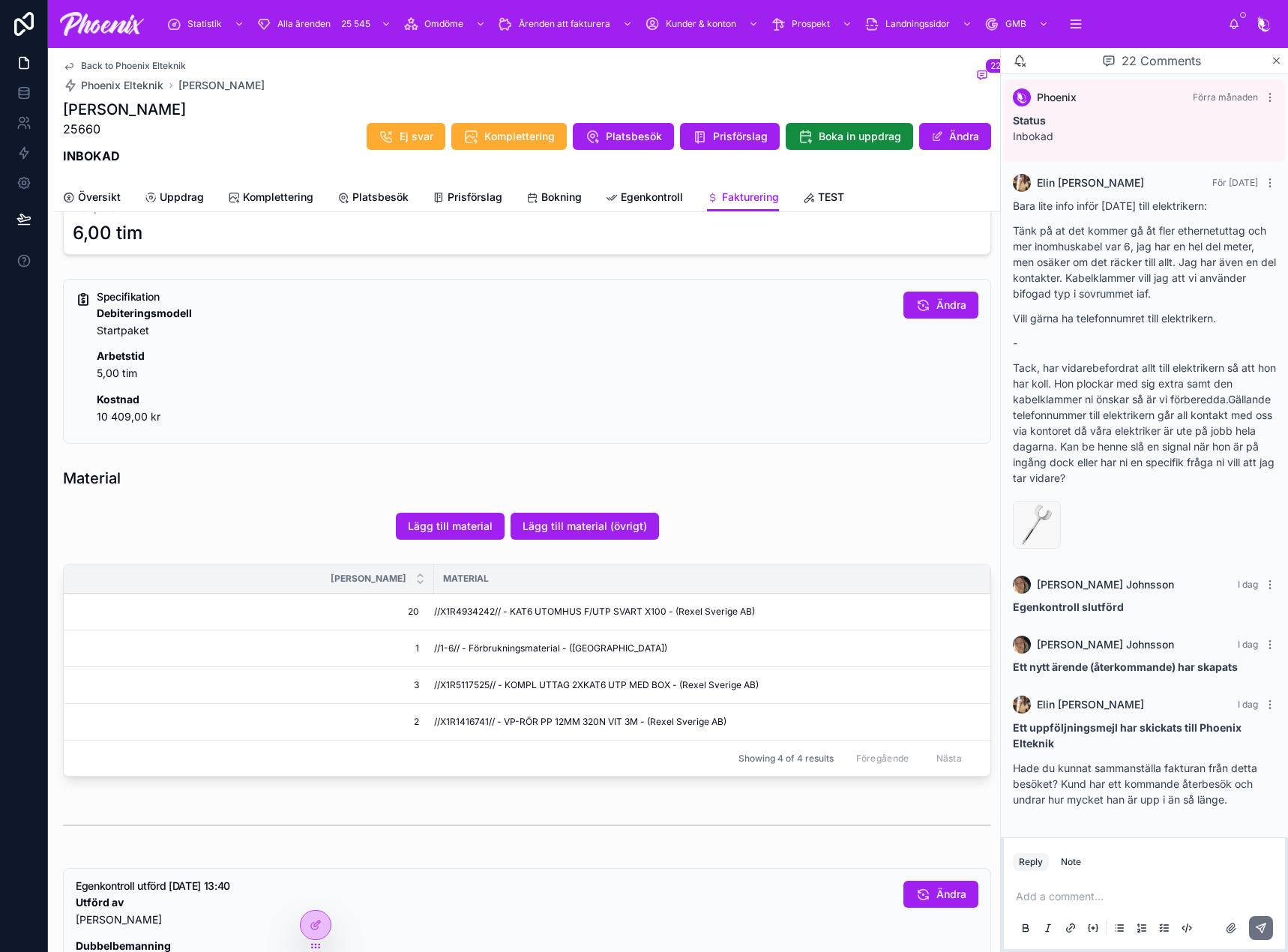
scroll to position [600, 0]
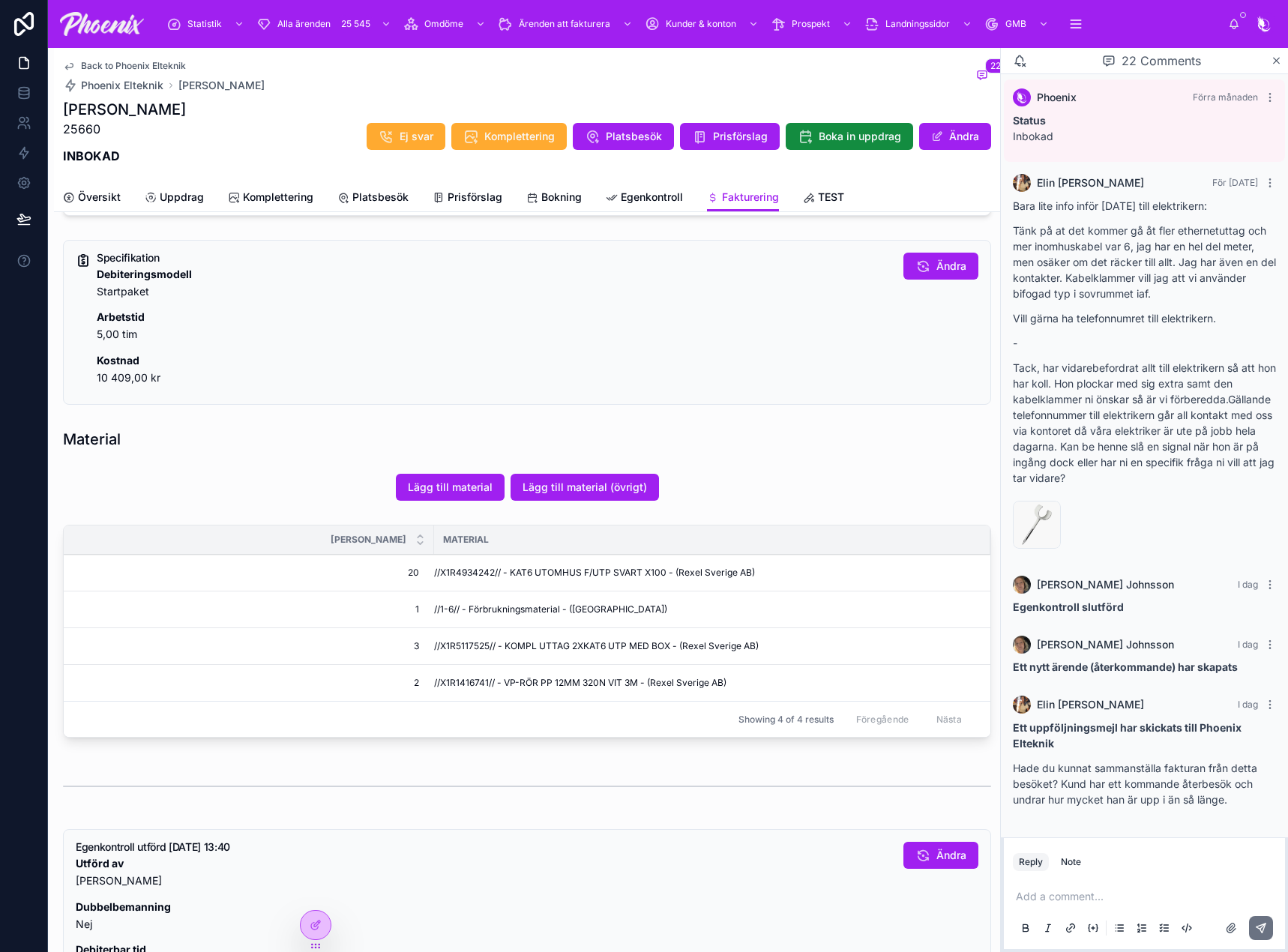
click at [467, 573] on span "//X1R4934242// - KAT6 UTOMHUS F/UTP SVART X100 - (Rexel Sverige AB)" at bounding box center [595, 572] width 321 height 12
drag, startPoint x: 467, startPoint y: 573, endPoint x: 475, endPoint y: 571, distance: 8.2
click at [469, 573] on span "//X1R4934242// - KAT6 UTOMHUS F/UTP SVART X100 - (Rexel Sverige AB)" at bounding box center [595, 572] width 321 height 12
copy span "X1R4934242"
click at [467, 644] on span "//X1R5117525// - KOMPL UTTAG 2XKAT6 UTP MED BOX - (Rexel Sverige AB)" at bounding box center [596, 646] width 325 height 12
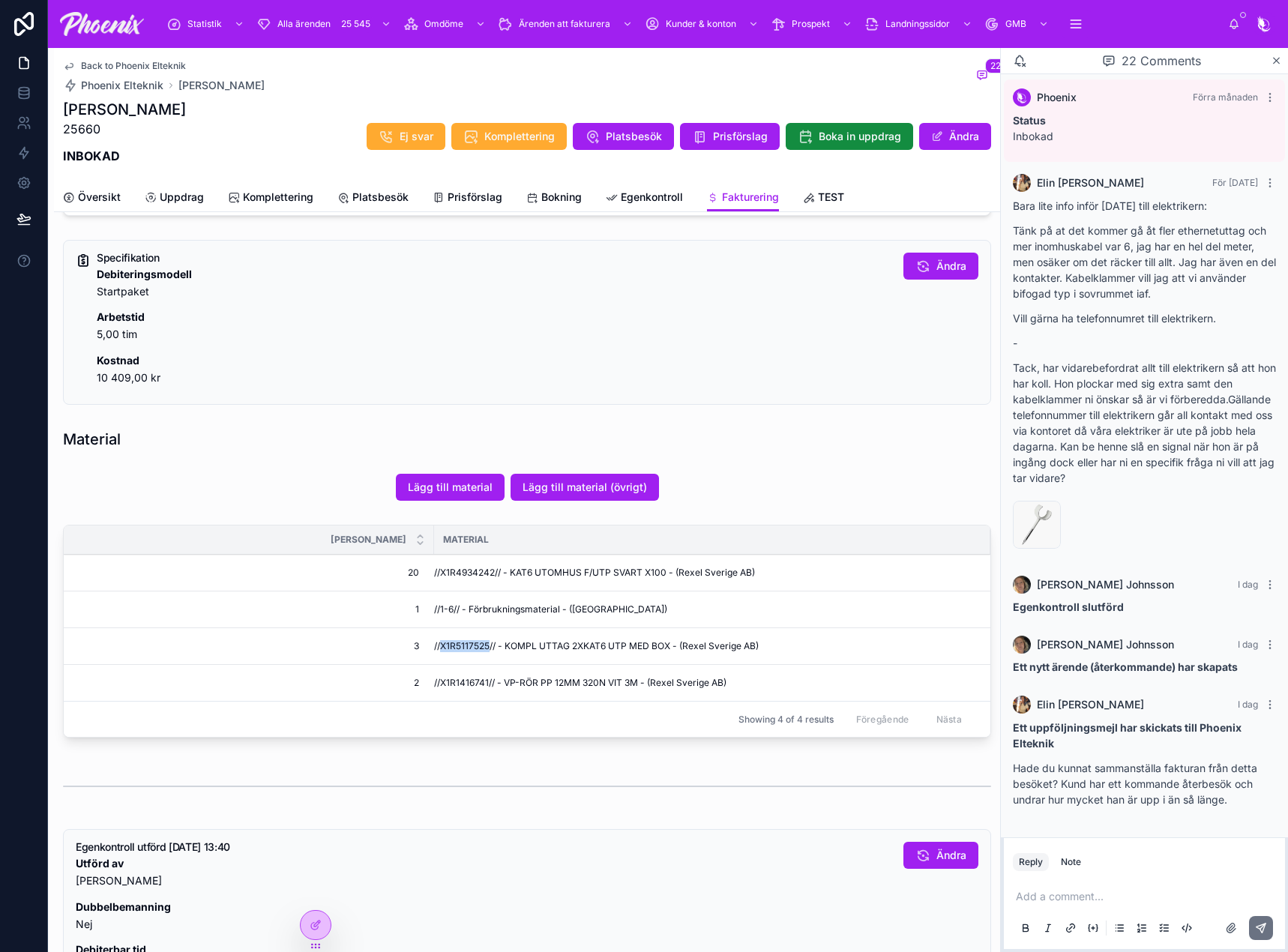
click at [467, 644] on span "//X1R5117525// - KOMPL UTTAG 2XKAT6 UTP MED BOX - (Rexel Sverige AB)" at bounding box center [596, 646] width 325 height 12
copy span "X1R5117525"
click at [454, 677] on span "//X1R1416741// - VP-RÖR PP 12MM 320N VIT 3M - (Rexel Sverige AB)" at bounding box center [580, 682] width 292 height 12
copy span "X1R1416741"
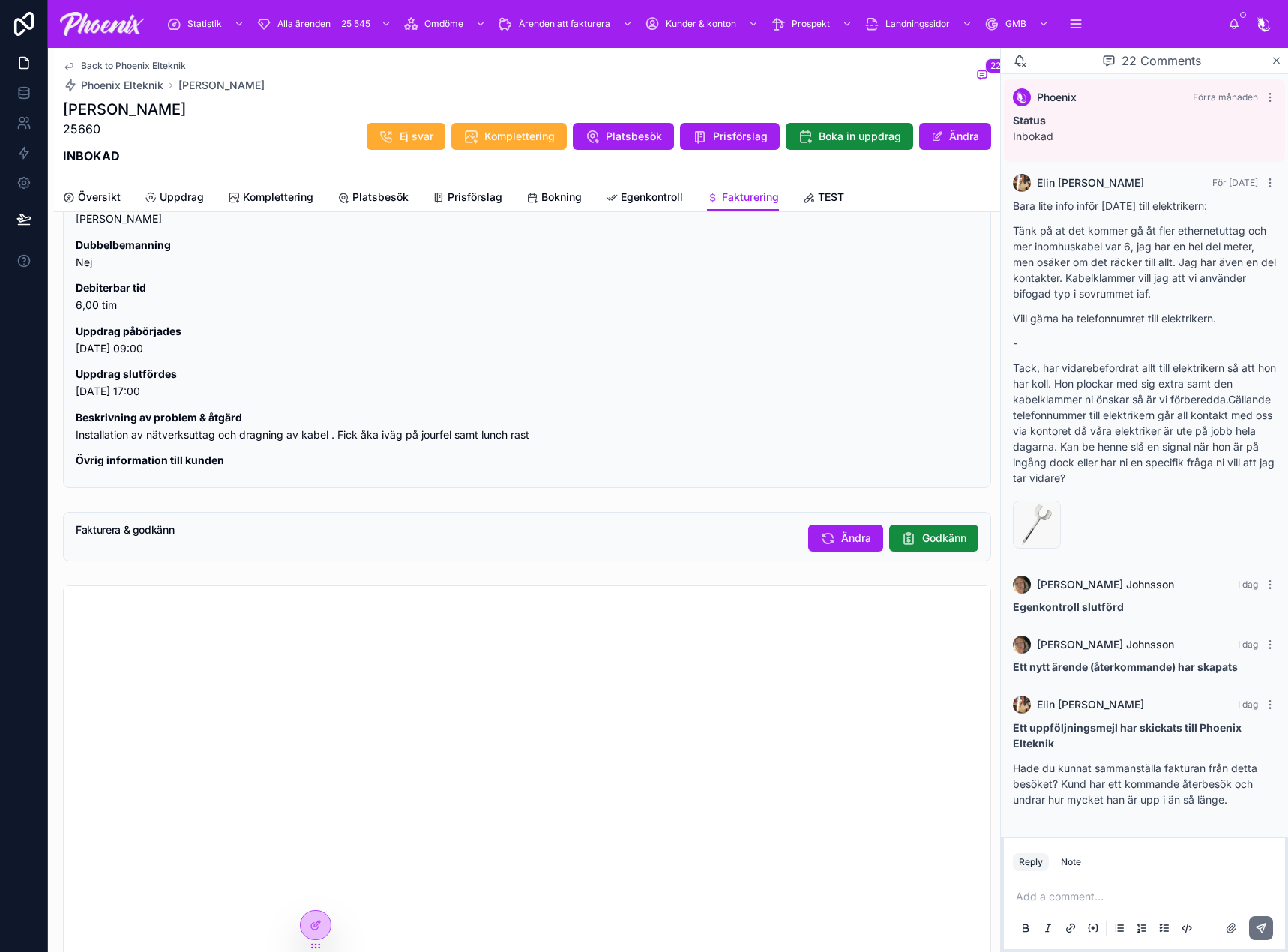
scroll to position [1199, 0]
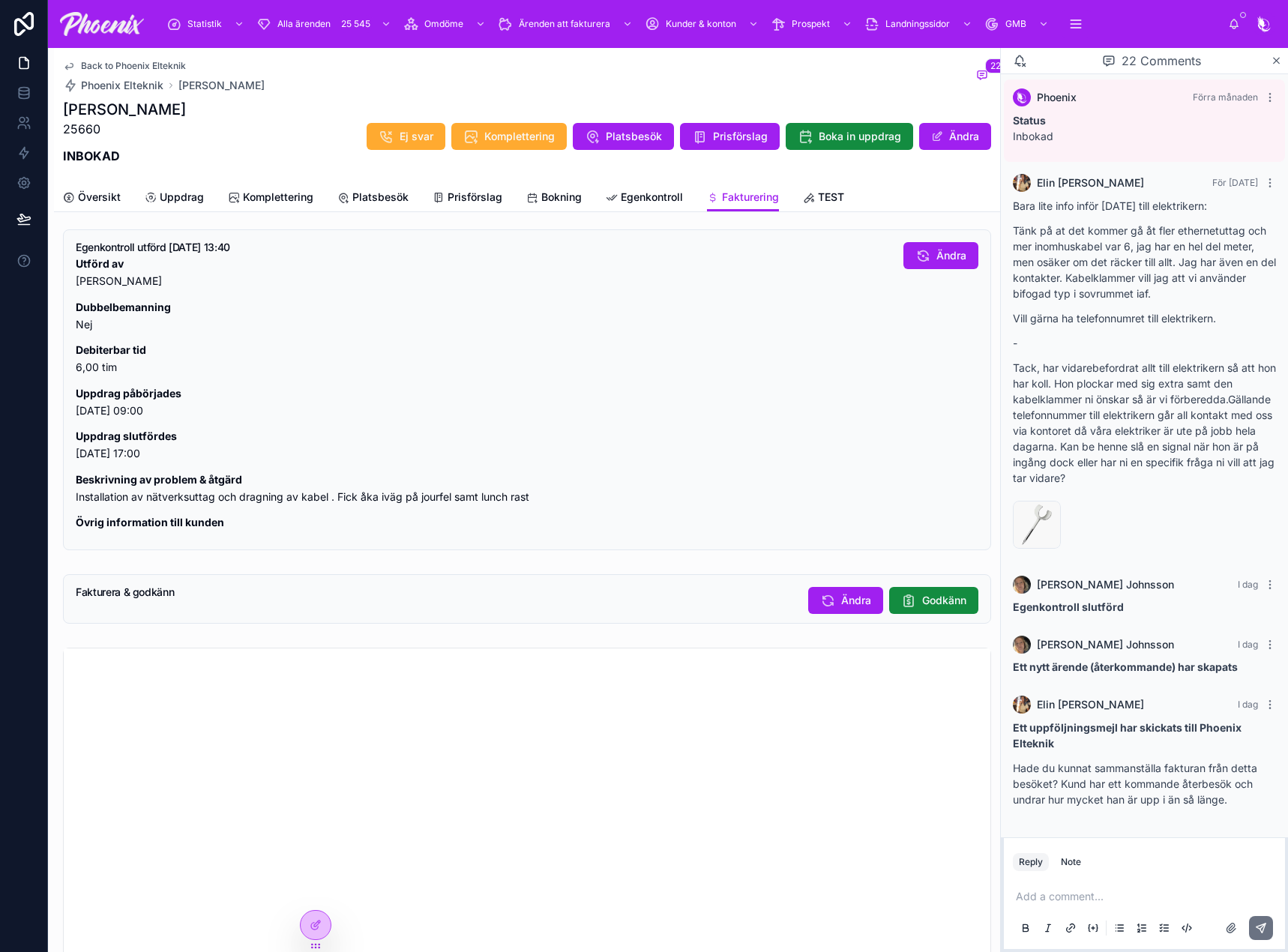
click at [937, 606] on span "Godkänn" at bounding box center [944, 600] width 44 height 15
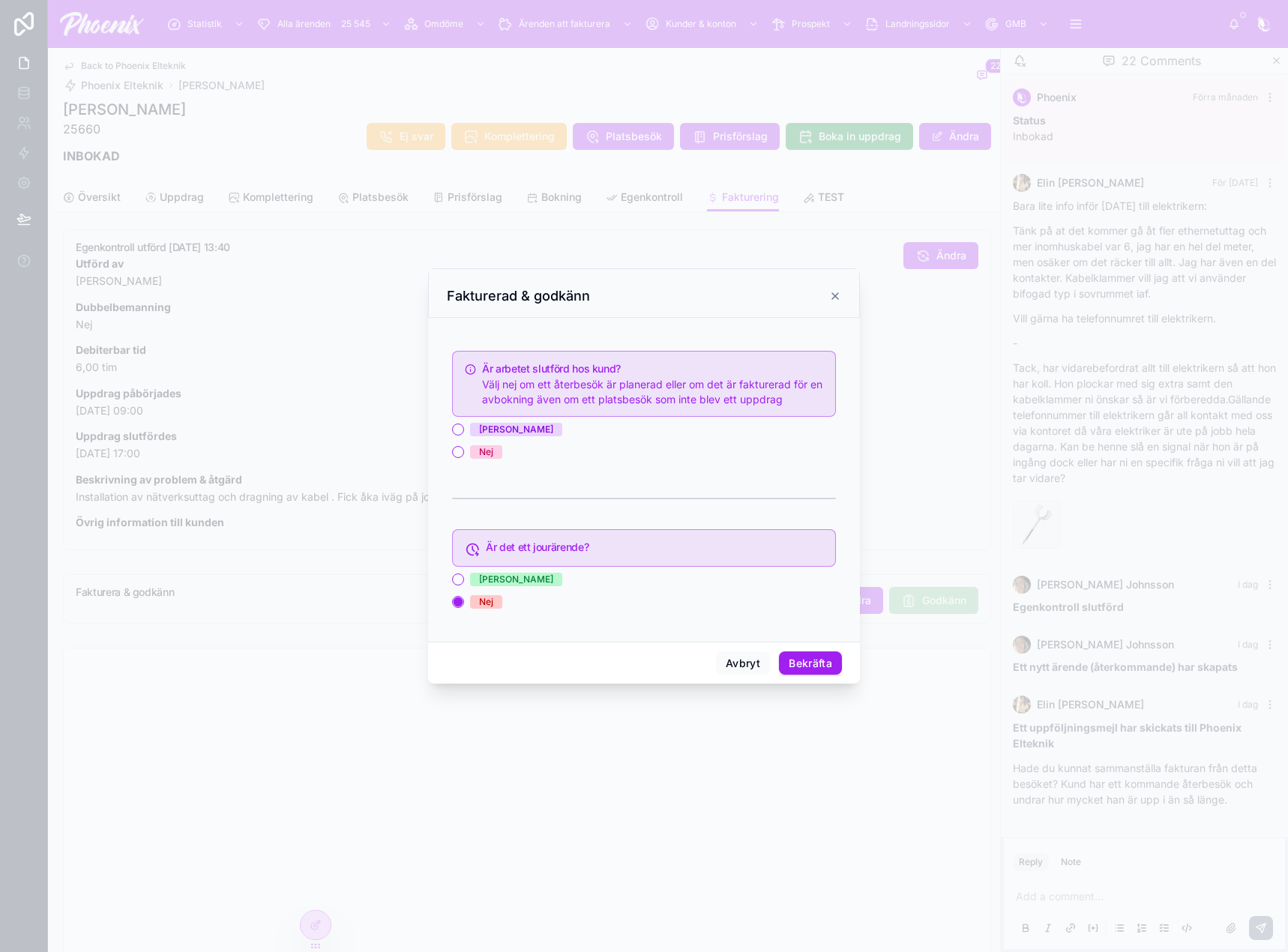
click at [491, 431] on span "[PERSON_NAME]" at bounding box center [516, 429] width 92 height 13
click at [464, 431] on button "[PERSON_NAME]" at bounding box center [457, 429] width 12 height 12
click at [824, 651] on button "Bekräfta" at bounding box center [810, 663] width 63 height 24
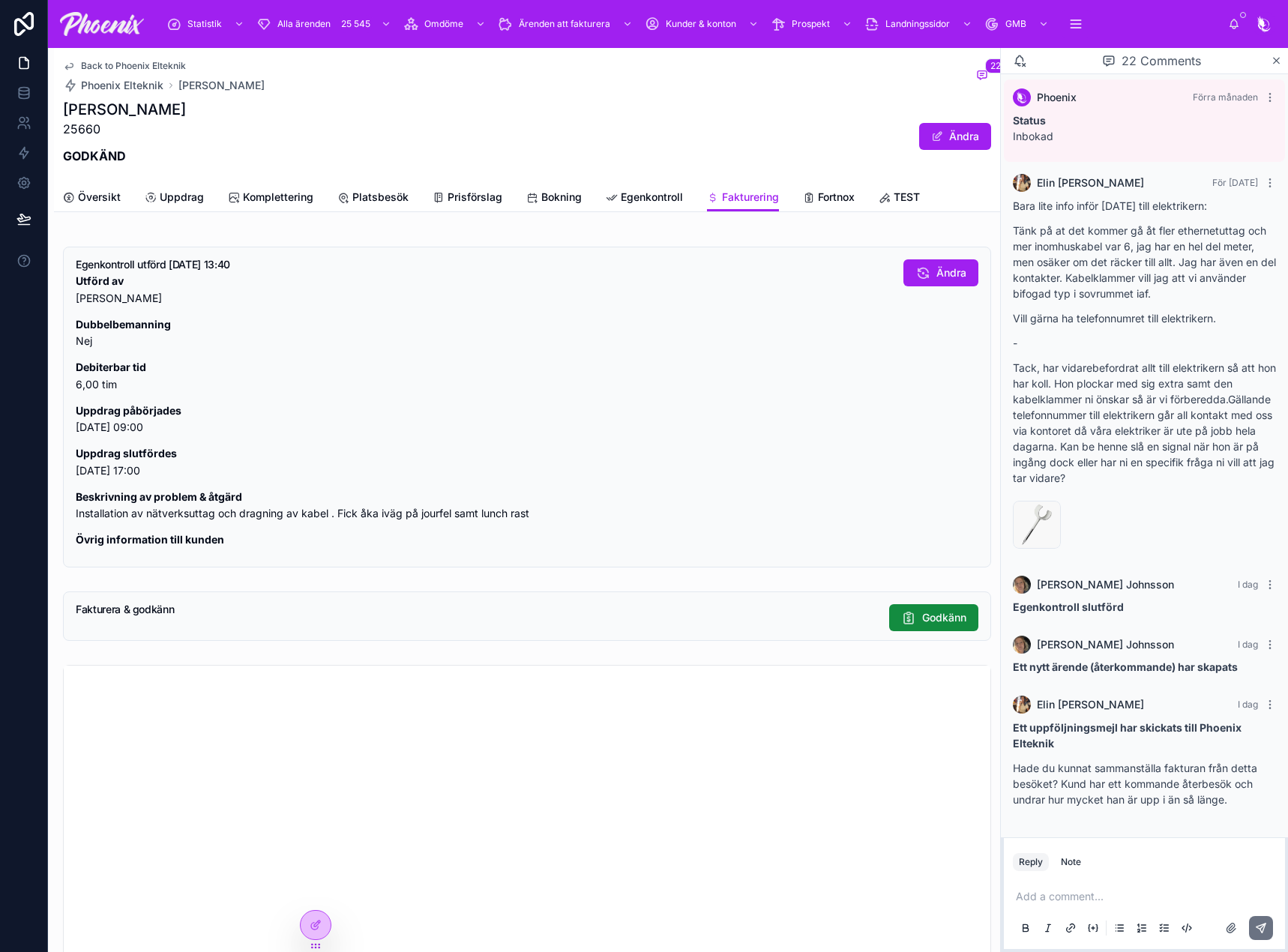
scroll to position [1216, 0]
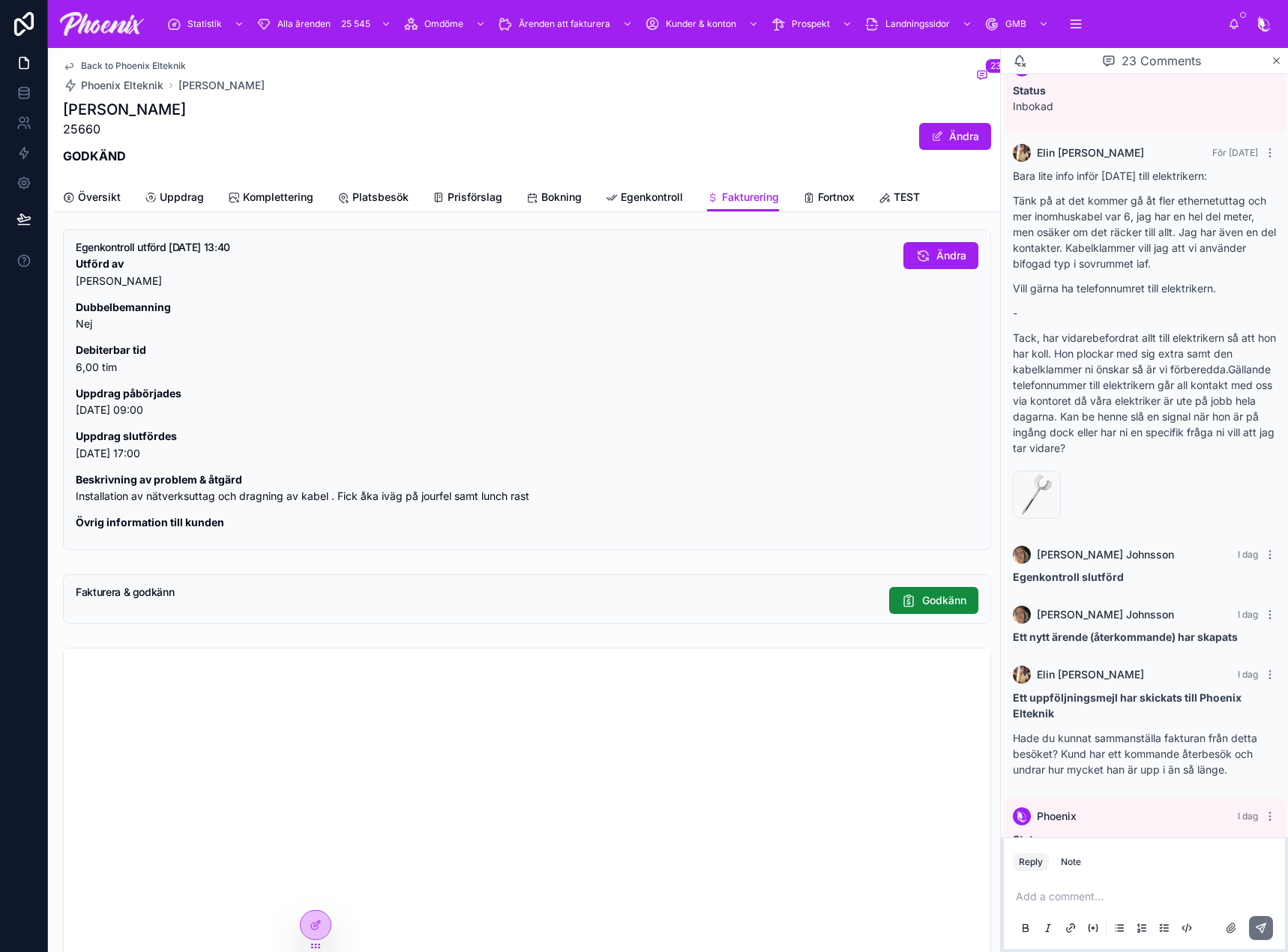
drag, startPoint x: 836, startPoint y: 439, endPoint x: 1029, endPoint y: 364, distance: 207.1
click at [893, 419] on div "Egenkontroll utförd [DATE] 13:40 Utförd av [PERSON_NAME] Dubbelbemanning Nej De…" at bounding box center [527, 391] width 902 height 298
